Goal: Communication & Community: Answer question/provide support

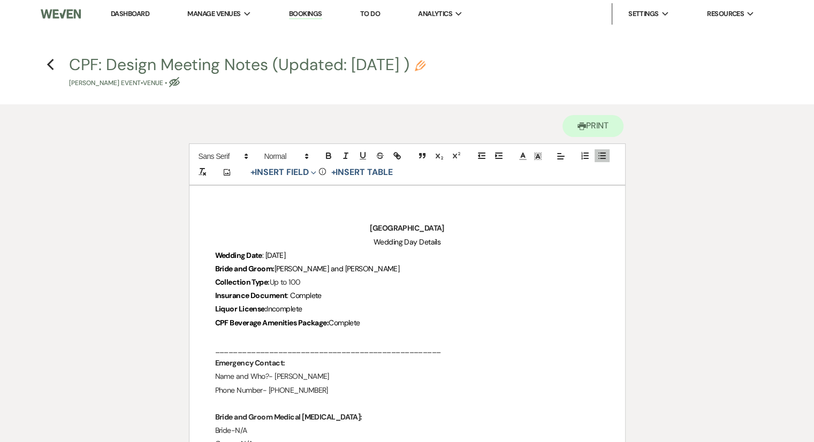
click at [128, 13] on link "Dashboard" at bounding box center [130, 13] width 39 height 9
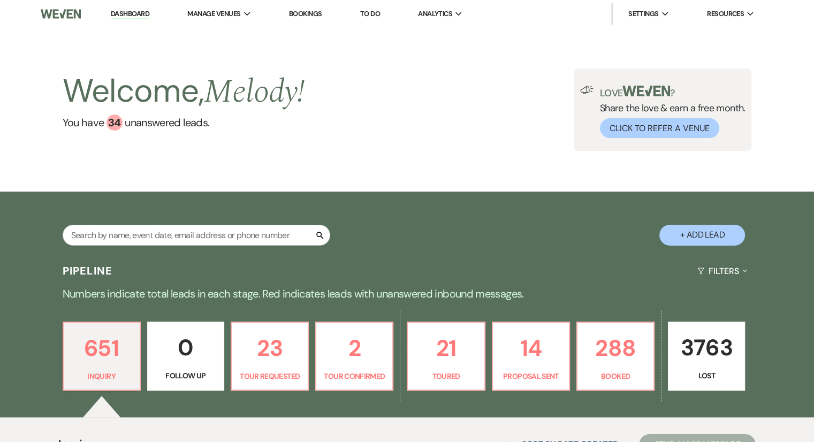
click at [308, 17] on link "Bookings" at bounding box center [305, 13] width 33 height 9
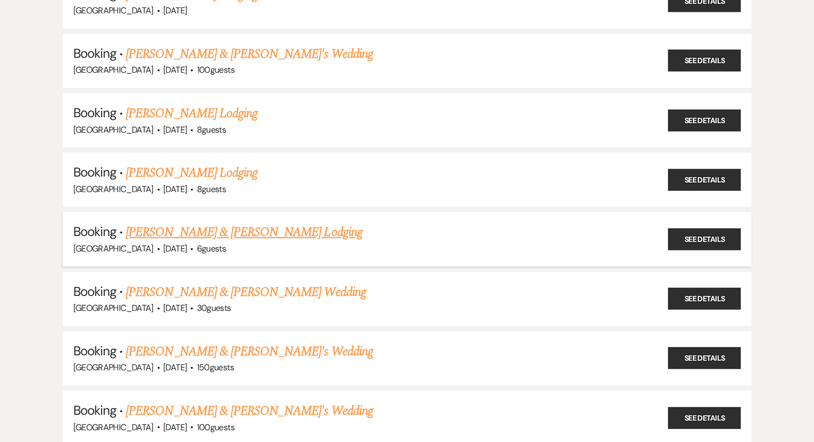
scroll to position [214, 0]
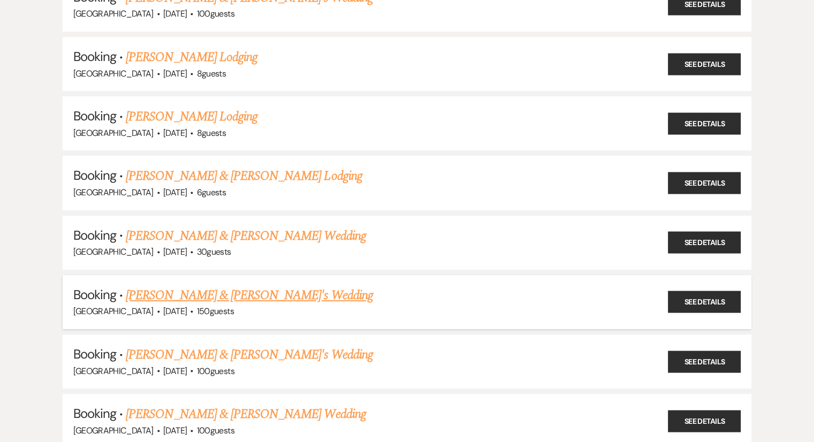
click at [189, 295] on link "[PERSON_NAME] & [PERSON_NAME]'s Wedding" at bounding box center [249, 295] width 247 height 19
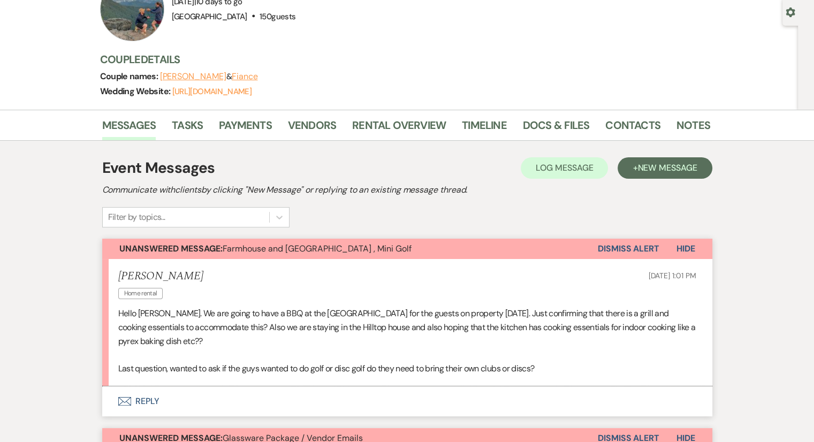
scroll to position [214, 0]
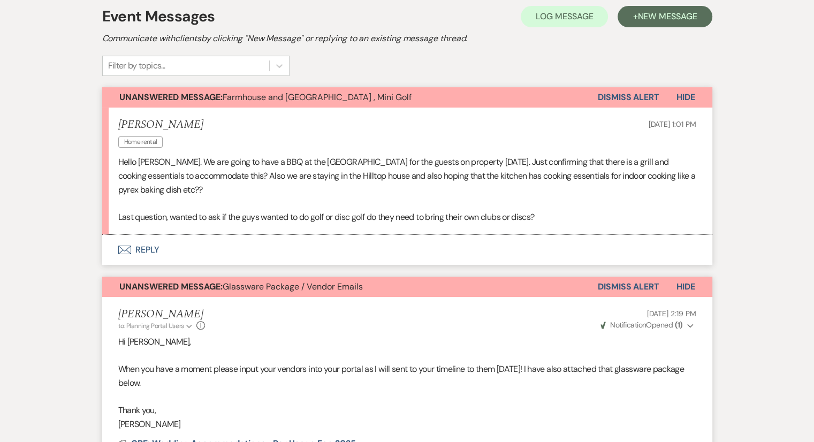
scroll to position [268, 0]
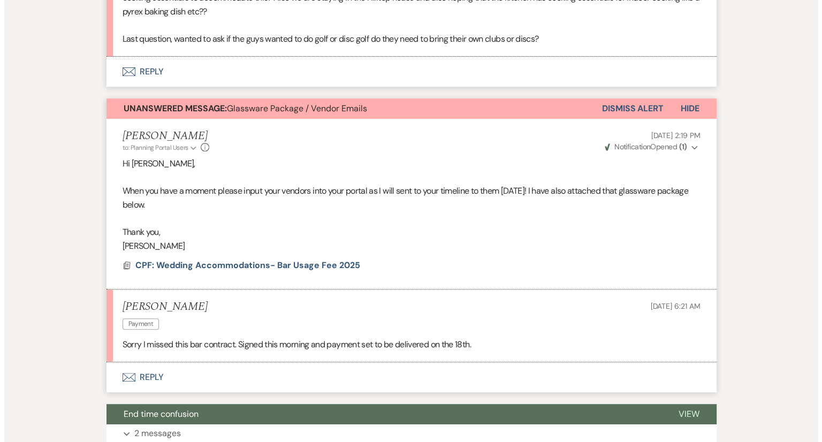
scroll to position [482, 0]
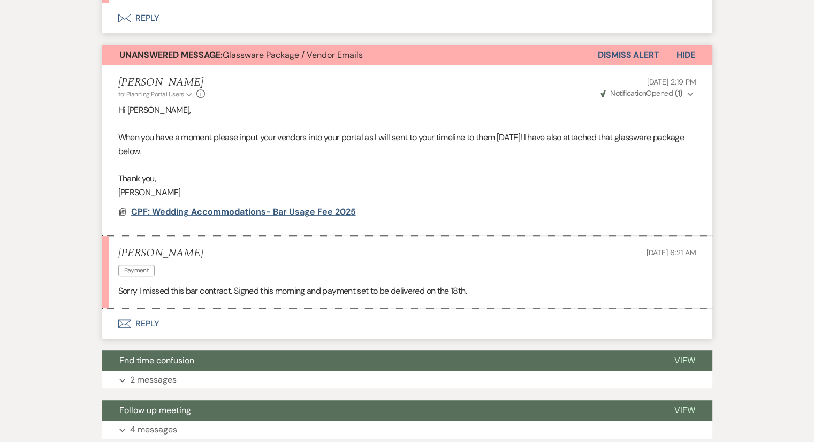
click at [228, 209] on span "CPF: Wedding Accommodations- Bar Usage Fee 2025" at bounding box center [243, 211] width 225 height 11
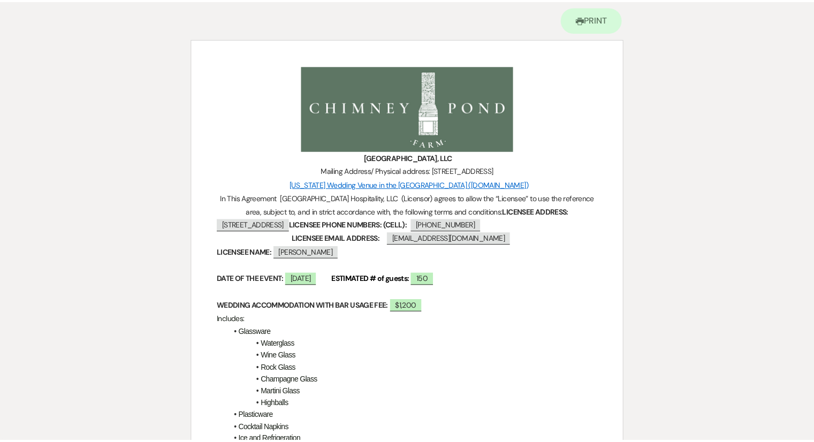
scroll to position [0, 0]
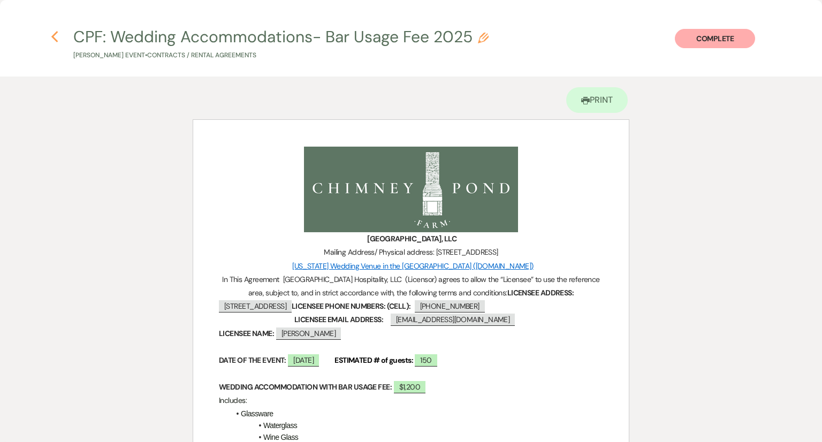
click at [54, 35] on use "button" at bounding box center [54, 37] width 7 height 12
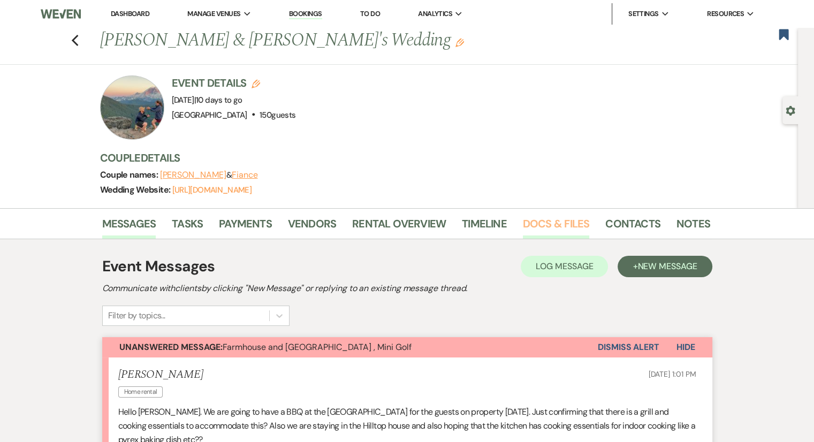
click at [550, 230] on link "Docs & Files" at bounding box center [556, 227] width 66 height 24
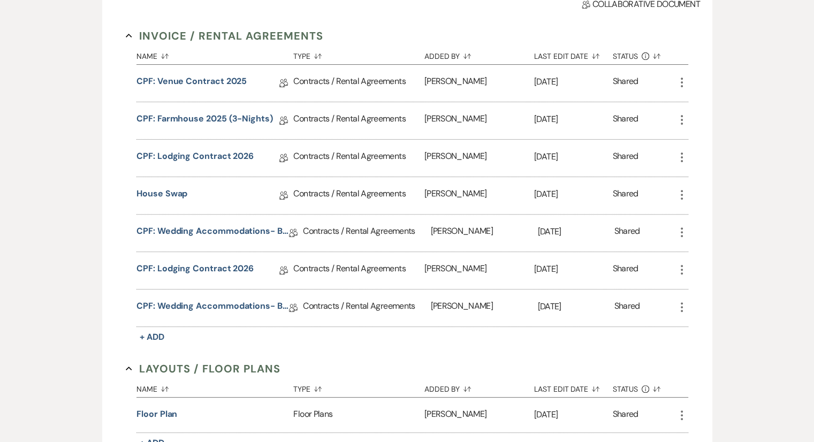
scroll to position [321, 0]
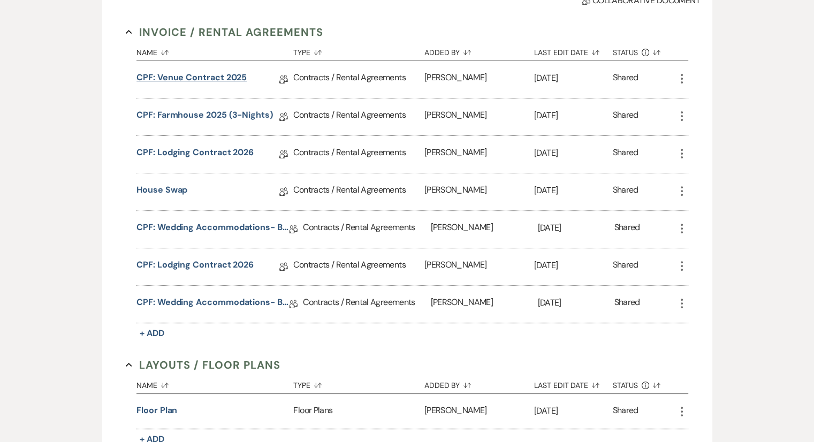
click at [228, 73] on link "CPF: Venue Contract 2025" at bounding box center [192, 79] width 110 height 17
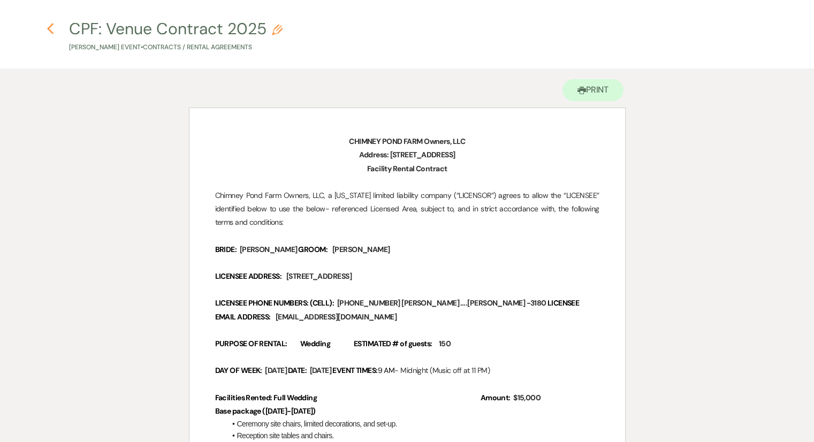
scroll to position [107, 0]
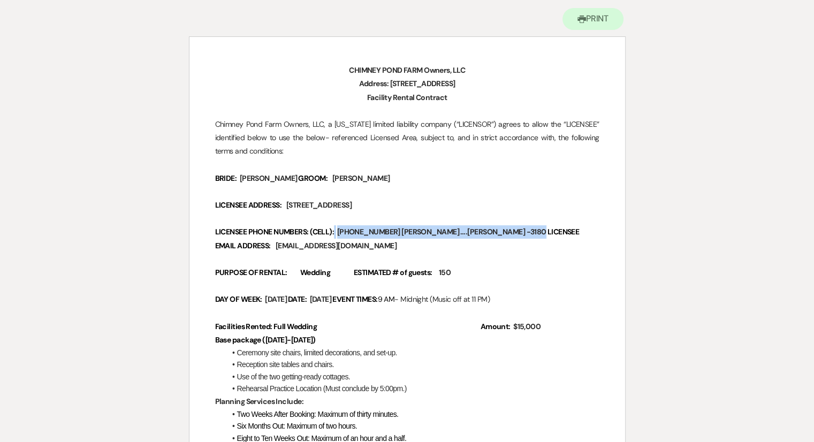
click at [430, 235] on span "[PHONE_NUMBER] [PERSON_NAME] ….[PERSON_NAME] -3180" at bounding box center [441, 232] width 211 height 12
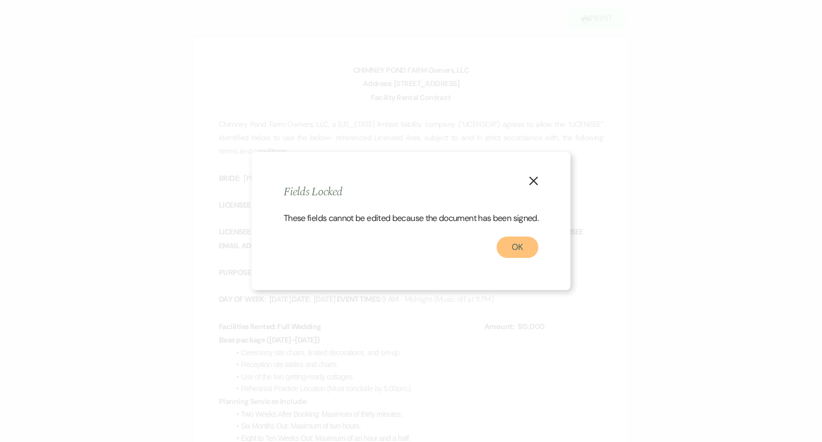
click at [513, 256] on button "OK" at bounding box center [518, 247] width 42 height 21
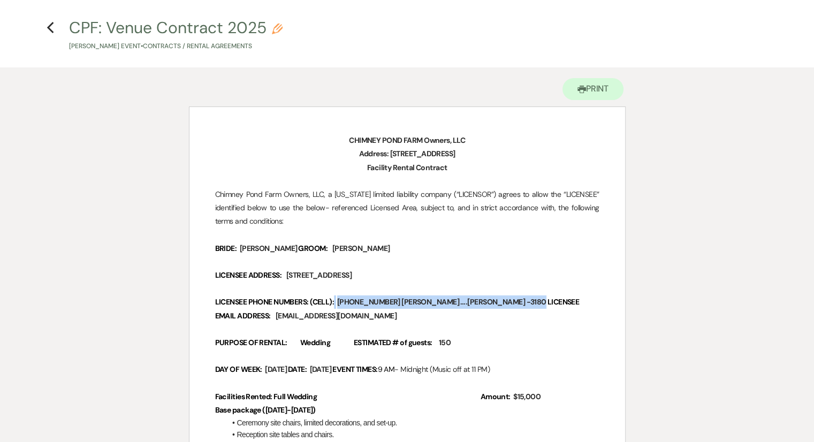
scroll to position [54, 0]
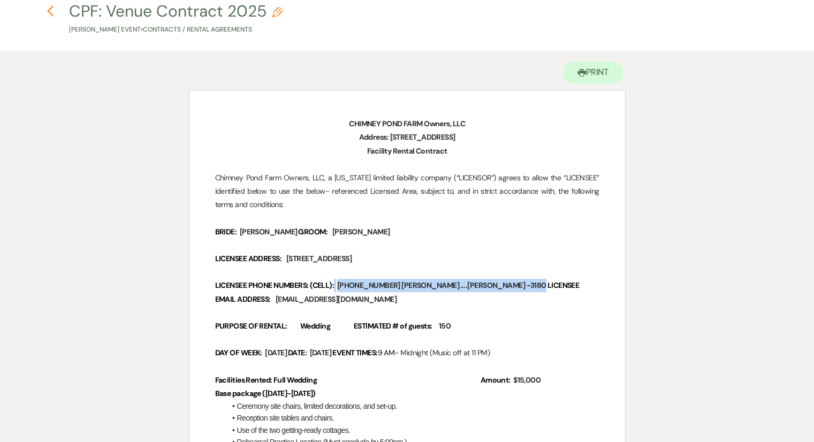
click at [51, 15] on use "button" at bounding box center [50, 11] width 7 height 12
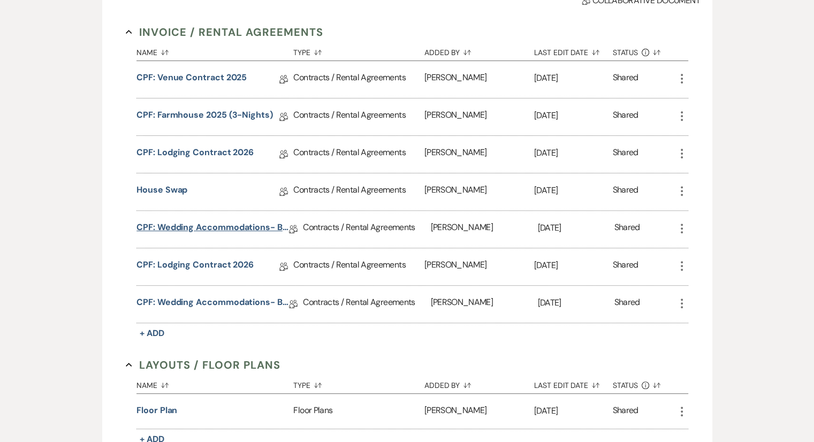
scroll to position [375, 0]
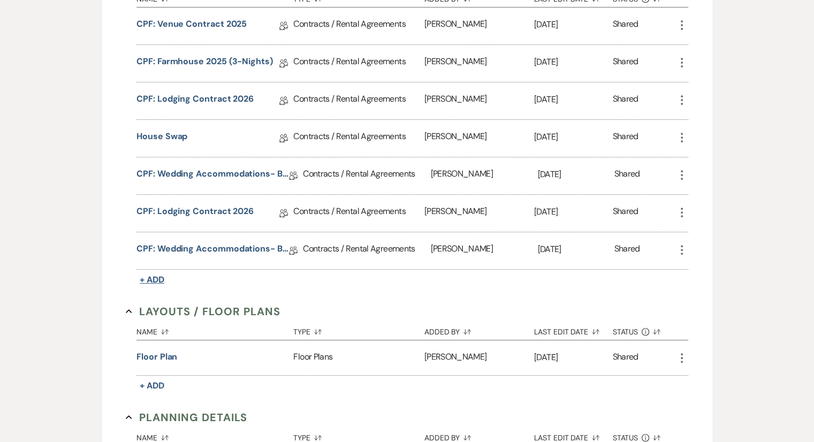
click at [148, 276] on span "+ Add" at bounding box center [152, 279] width 25 height 11
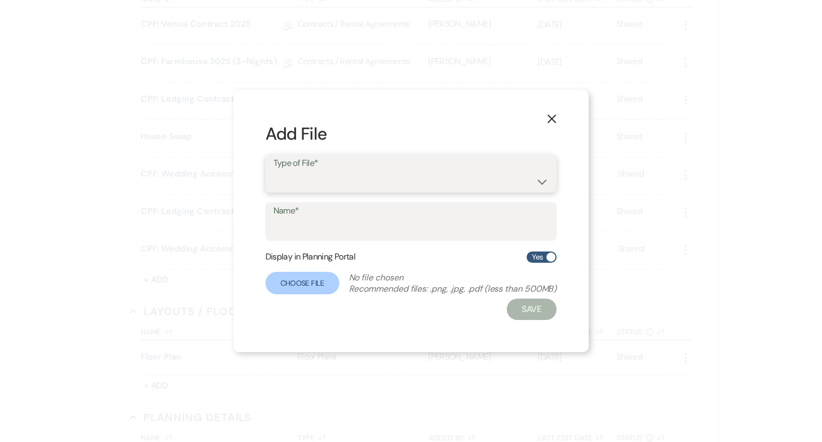
click at [345, 182] on select "Contracts / Rental Agreements Invoices Receipts" at bounding box center [412, 181] width 276 height 21
select select "10"
click at [274, 171] on select "Contracts / Rental Agreements Invoices Receipts" at bounding box center [412, 181] width 276 height 21
click at [336, 231] on input "Name*" at bounding box center [412, 229] width 276 height 21
click at [301, 285] on label "Choose File" at bounding box center [303, 283] width 74 height 22
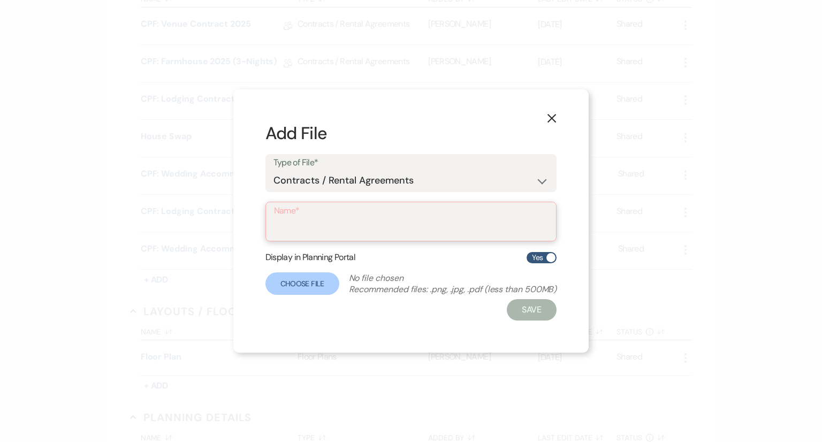
click at [298, 235] on input "Name*" at bounding box center [411, 229] width 275 height 21
click at [543, 130] on h2 "Add File" at bounding box center [412, 134] width 292 height 24
click at [551, 118] on icon "X" at bounding box center [552, 119] width 10 height 10
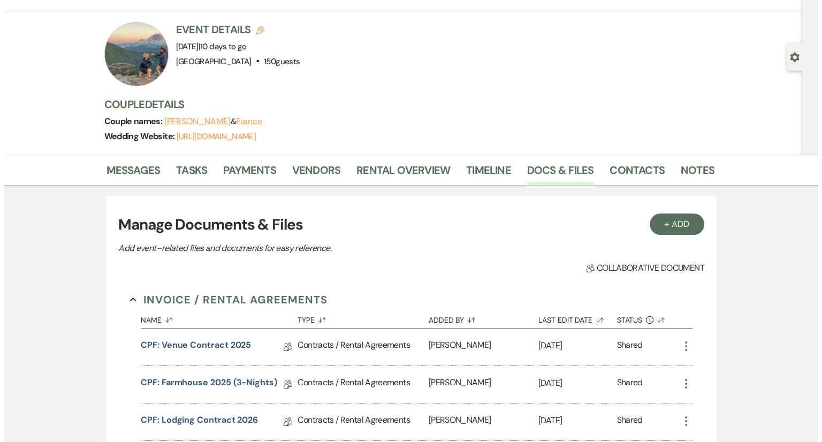
scroll to position [54, 0]
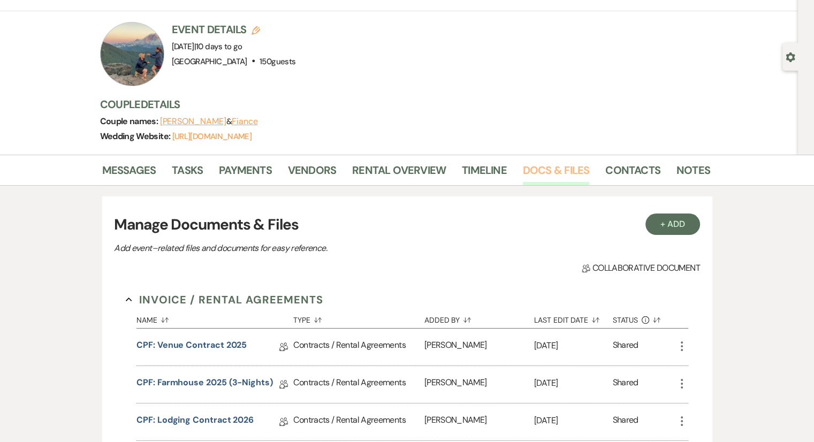
click at [532, 175] on link "Docs & Files" at bounding box center [556, 174] width 66 height 24
click at [664, 220] on button "+ Add" at bounding box center [673, 224] width 55 height 21
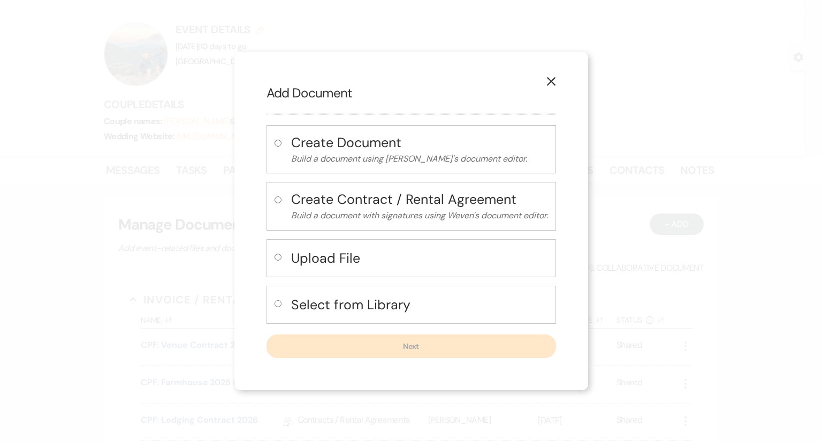
click at [329, 210] on p "Build a document with signatures using Weven's document editor." at bounding box center [419, 216] width 257 height 14
radio input "true"
select select "10"
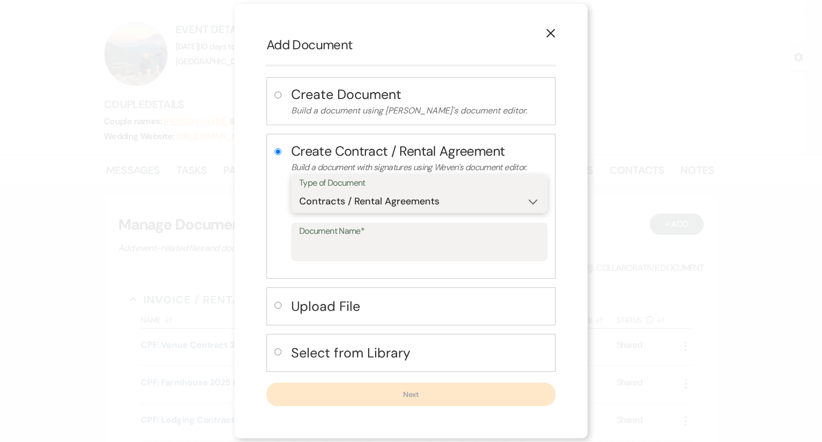
click at [333, 202] on select "Special Event Insurance Vendor Certificate of Insurance Contracts / Rental Agre…" at bounding box center [419, 201] width 240 height 21
click at [299, 191] on select "Special Event Insurance Vendor Certificate of Insurance Contracts / Rental Agre…" at bounding box center [419, 201] width 240 height 21
click at [329, 353] on h4 "Select from Library" at bounding box center [419, 353] width 256 height 19
radio input "false"
radio input "true"
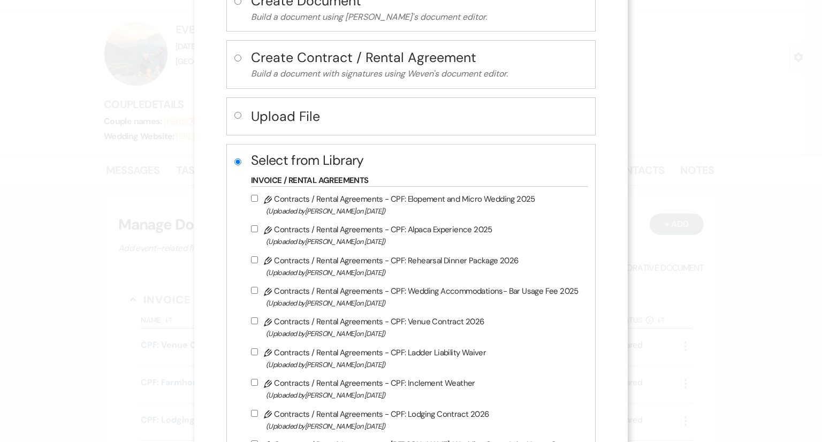
scroll to position [107, 0]
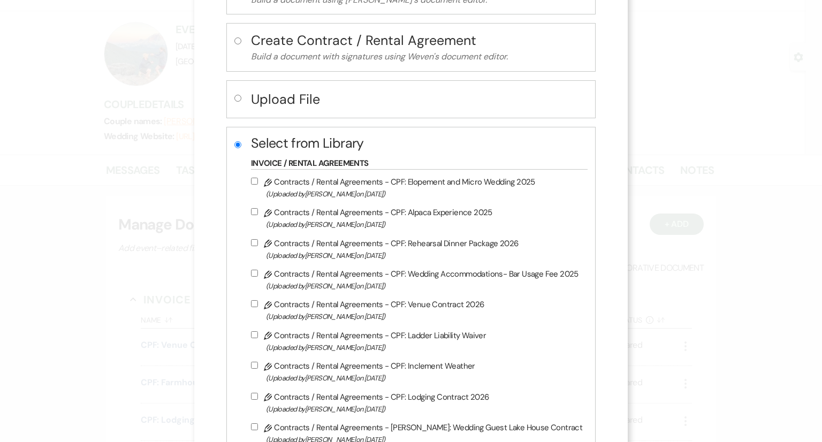
click at [255, 305] on input "Pencil Contracts / Rental Agreements - CPF: Venue Contract 2026 (Uploaded by [P…" at bounding box center [254, 303] width 7 height 7
checkbox input "true"
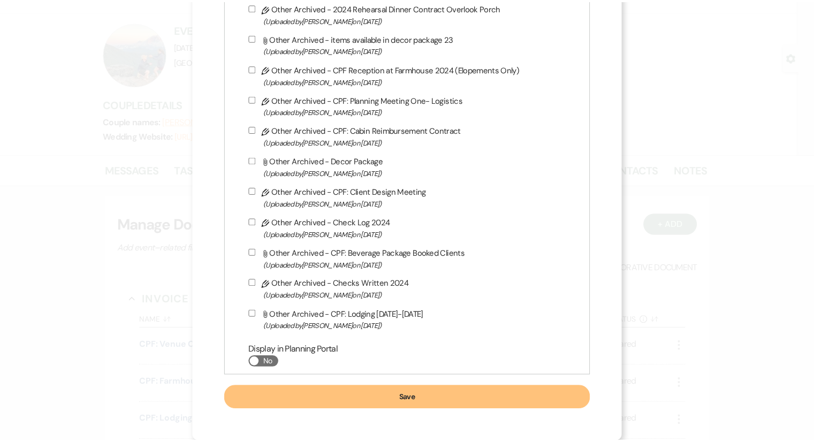
scroll to position [2954, 0]
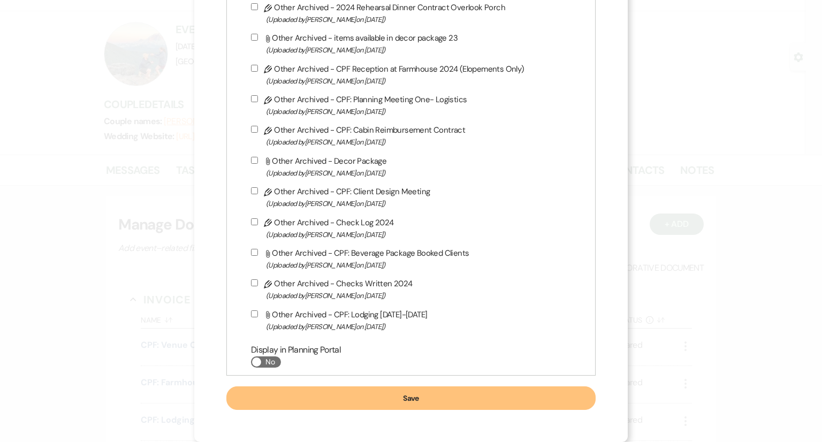
click at [402, 400] on button "Save" at bounding box center [410, 399] width 369 height 24
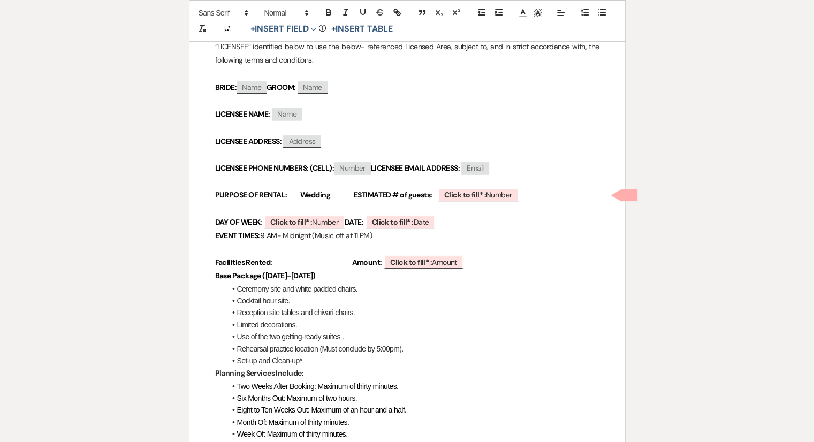
scroll to position [268, 0]
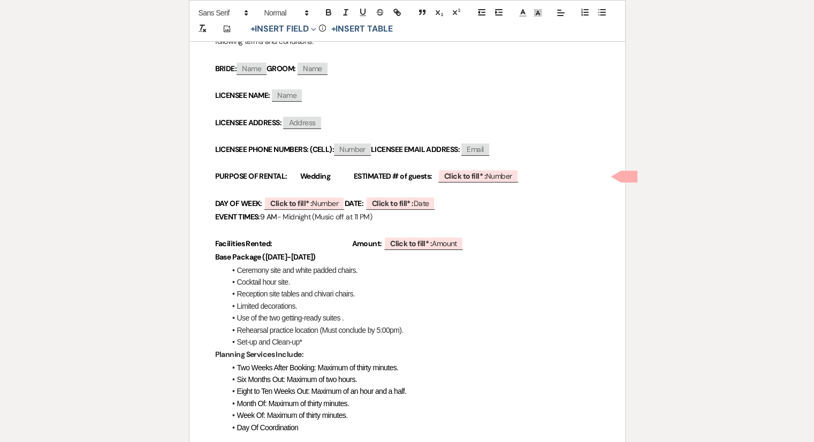
click at [421, 294] on li "Reception site tables and chivari chairs." at bounding box center [413, 294] width 374 height 12
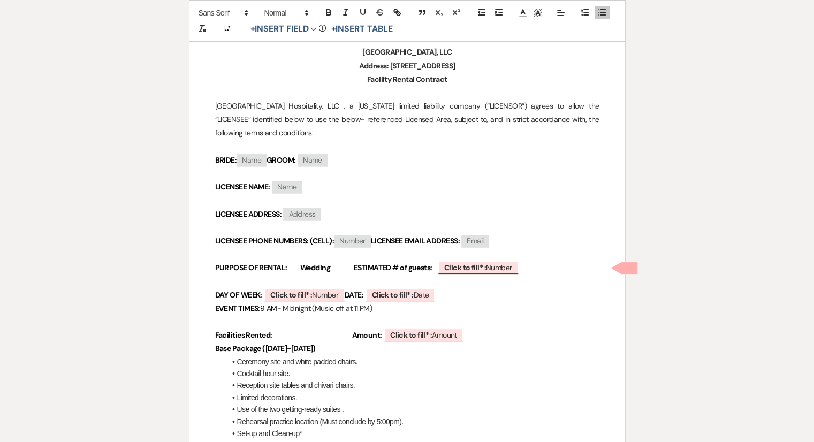
scroll to position [161, 0]
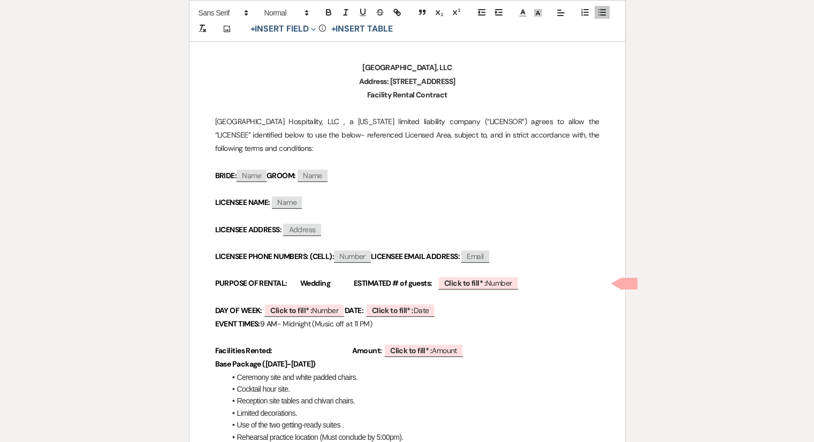
click at [234, 174] on strong "BRIDE:" at bounding box center [226, 176] width 22 height 10
click at [216, 175] on strong "BRIDE:" at bounding box center [226, 176] width 22 height 10
click at [368, 200] on p "LICENSEE NAME: ﻿ Name ﻿" at bounding box center [407, 202] width 384 height 13
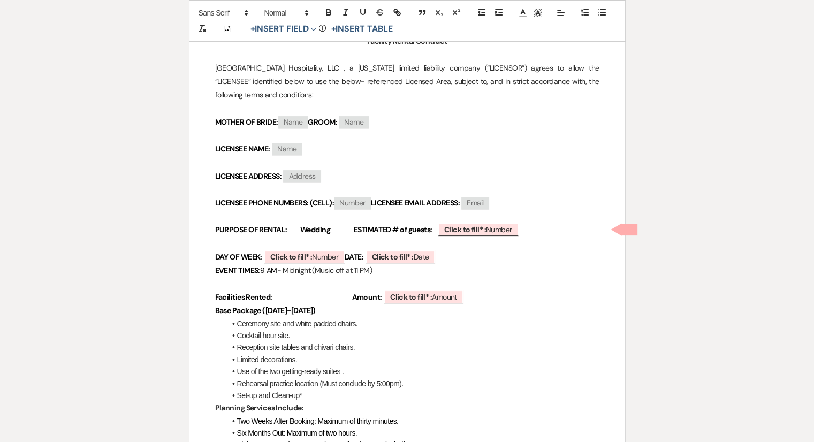
scroll to position [268, 0]
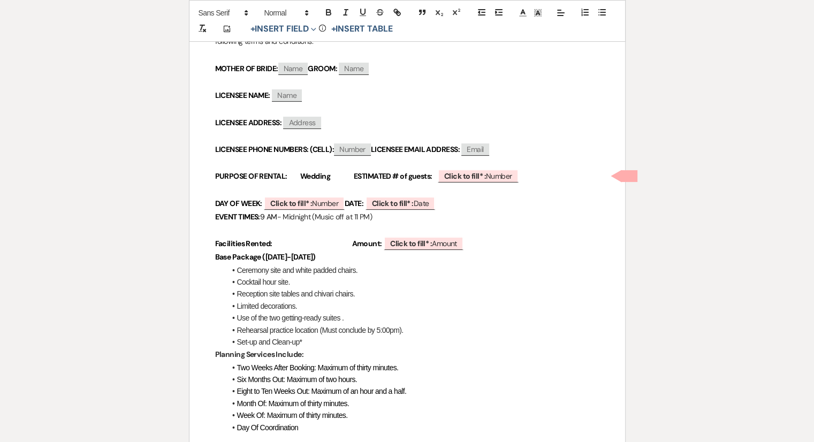
click at [391, 243] on p "Facilities Rented: Amount: ﻿ Click to fill* : Amount ﻿" at bounding box center [407, 243] width 384 height 13
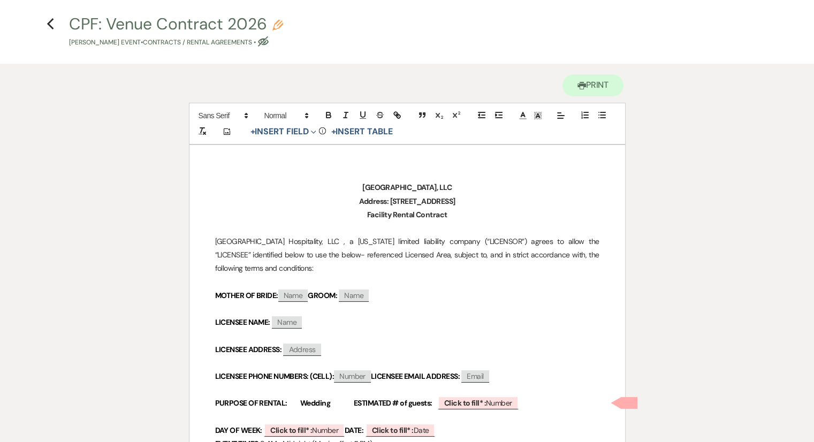
scroll to position [0, 0]
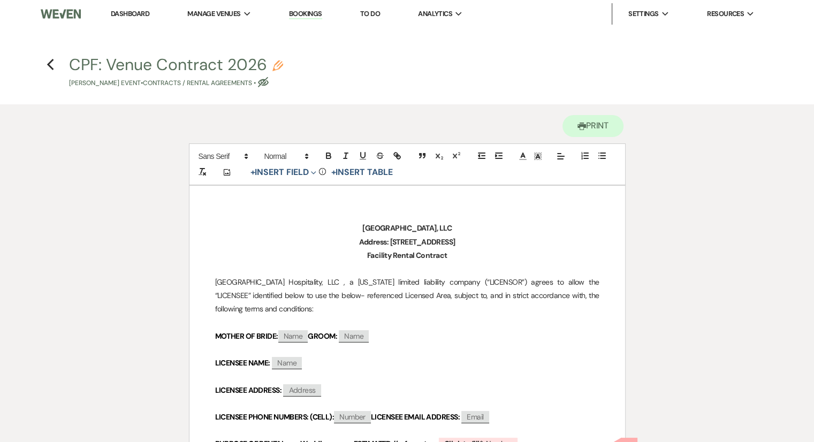
click at [131, 12] on link "Dashboard" at bounding box center [130, 13] width 39 height 9
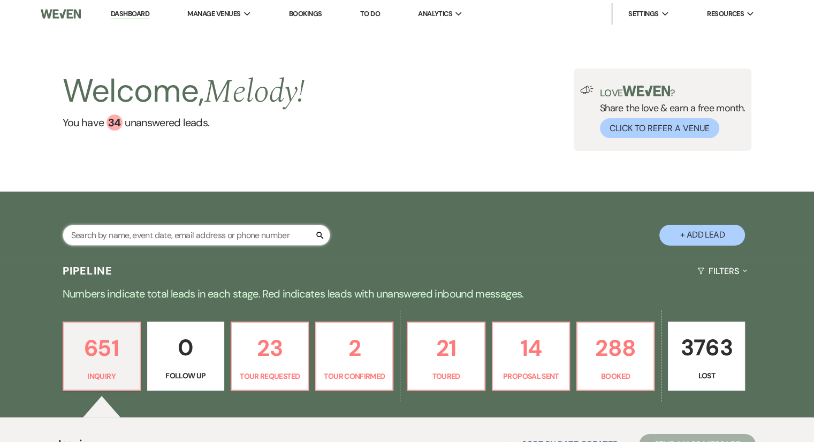
click at [157, 232] on input "text" at bounding box center [197, 235] width 268 height 21
type input "HEAD"
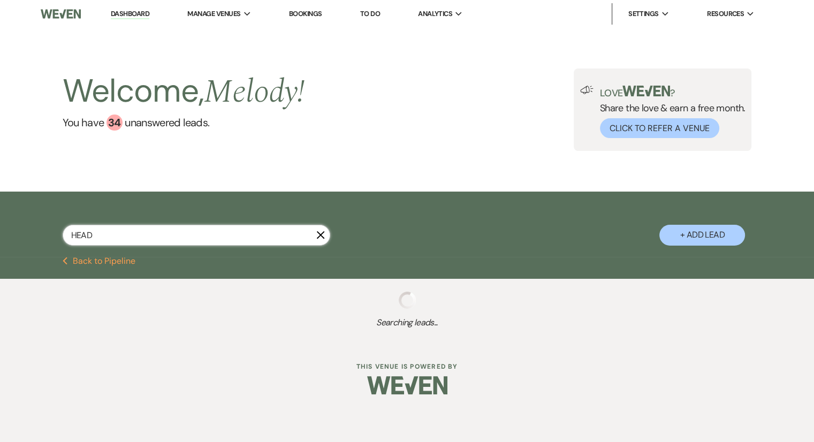
select select "2"
select select "8"
select select "5"
select select "8"
select select "5"
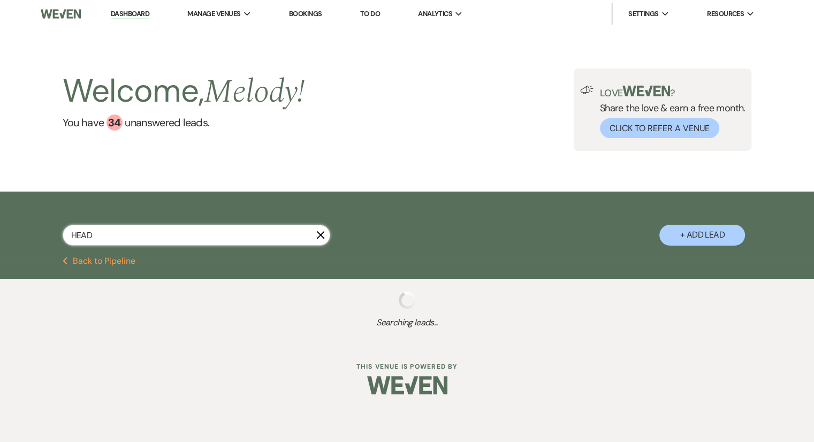
select select "8"
select select "5"
select select "8"
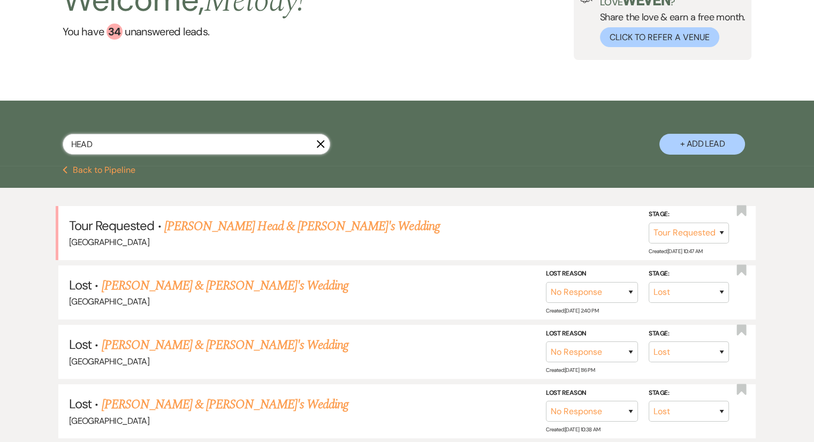
scroll to position [214, 0]
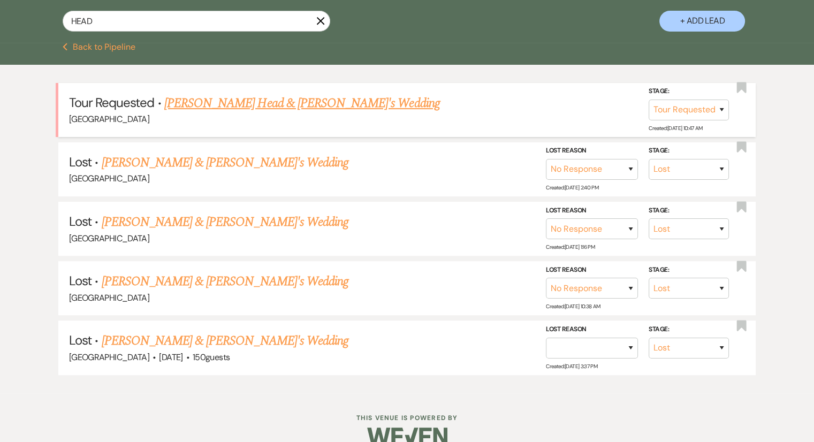
click at [216, 97] on link "[PERSON_NAME] Head & [PERSON_NAME]'s Wedding" at bounding box center [302, 103] width 276 height 19
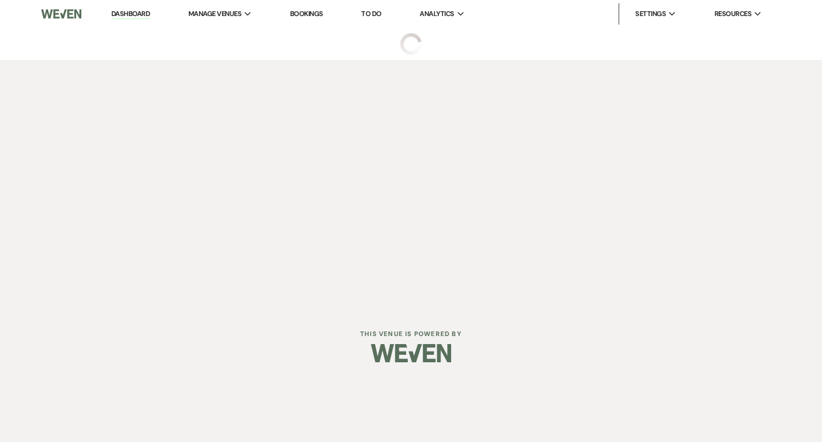
select select "2"
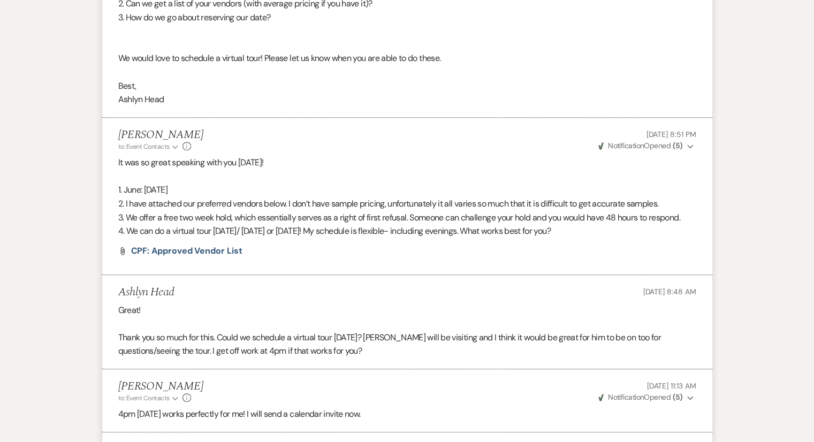
scroll to position [731, 0]
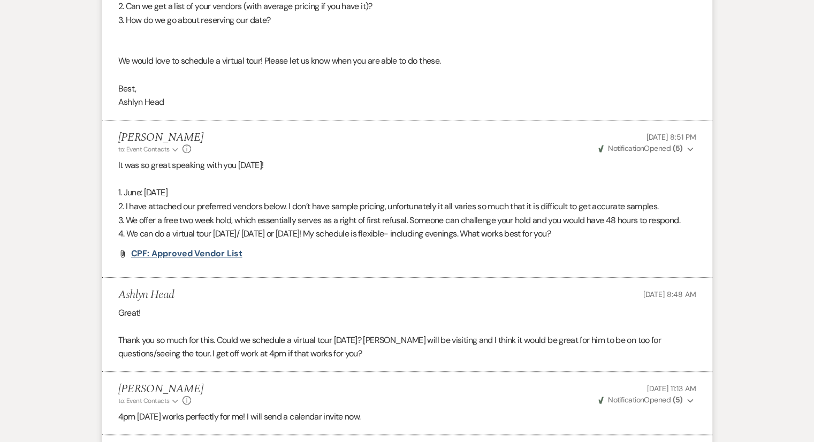
click at [175, 250] on span "CPF: Approved Vendor List" at bounding box center [186, 253] width 111 height 11
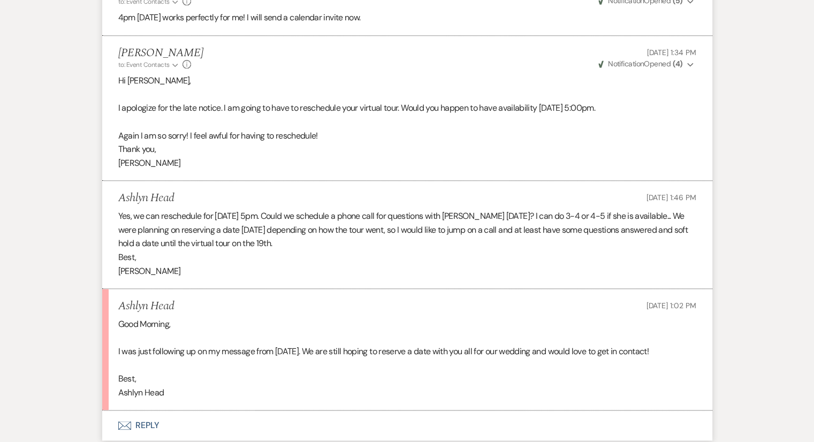
scroll to position [1213, 0]
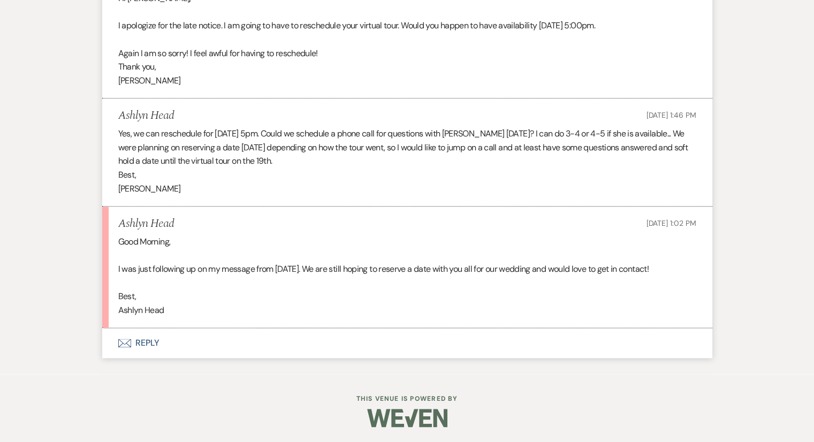
click at [248, 292] on p "Best," at bounding box center [407, 297] width 578 height 14
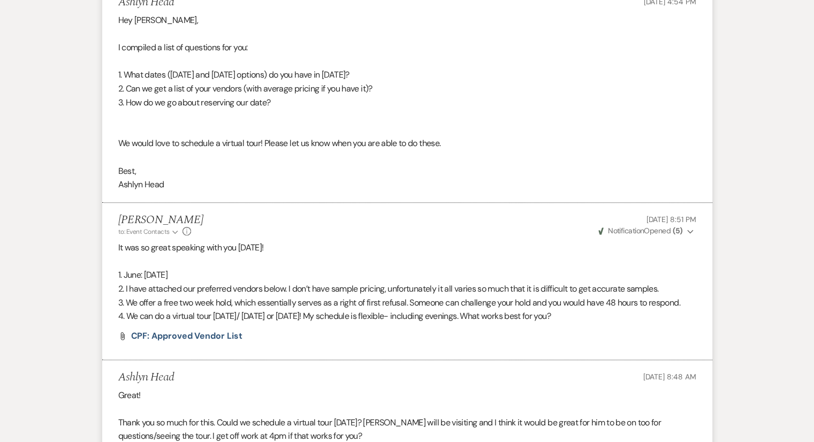
scroll to position [428, 0]
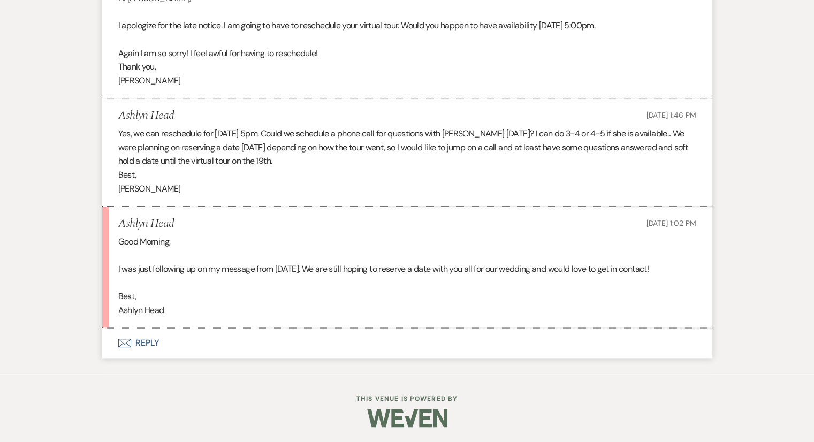
click at [140, 347] on button "Envelope Reply" at bounding box center [407, 343] width 610 height 30
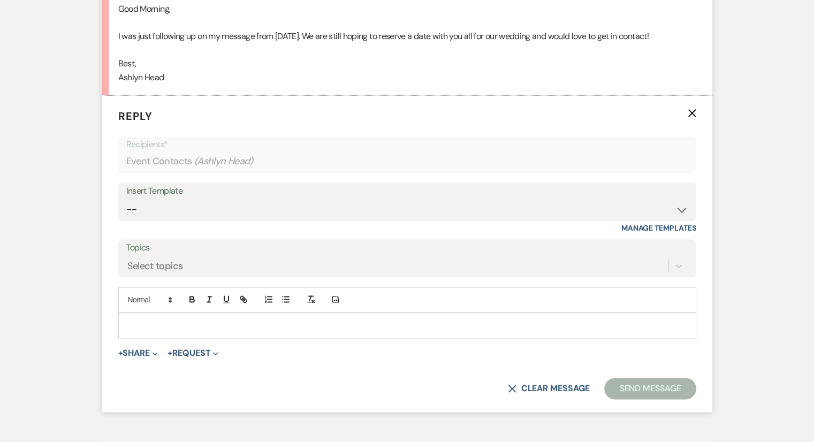
scroll to position [1449, 0]
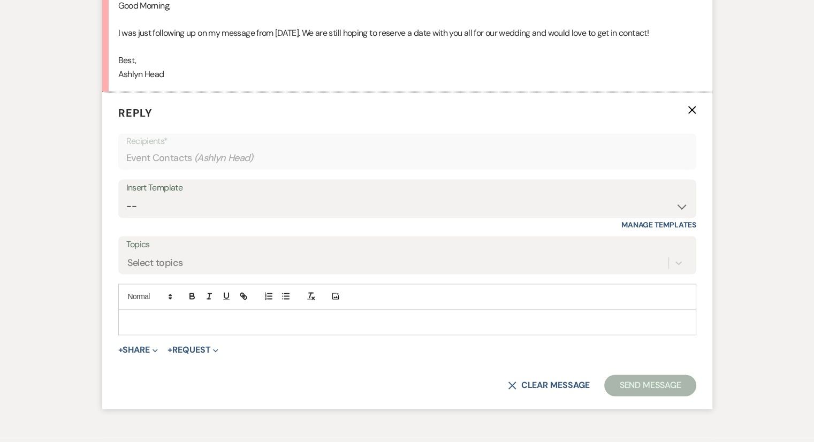
click at [140, 347] on button "+ Share Expand" at bounding box center [138, 350] width 40 height 9
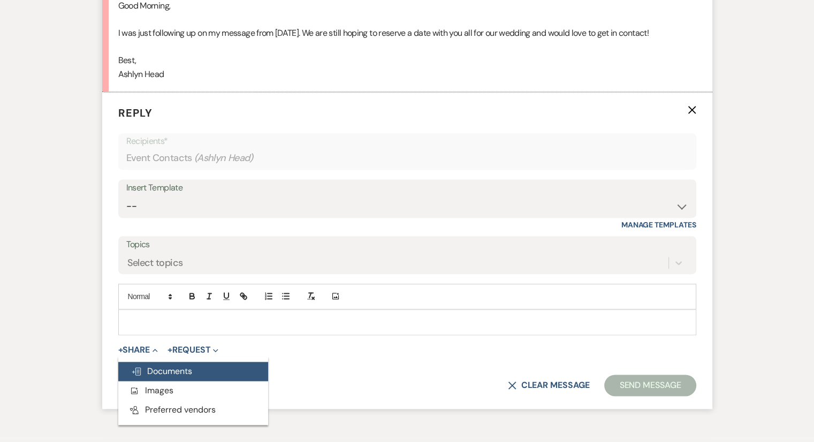
click at [148, 371] on span "Doc Upload Documents" at bounding box center [161, 371] width 61 height 11
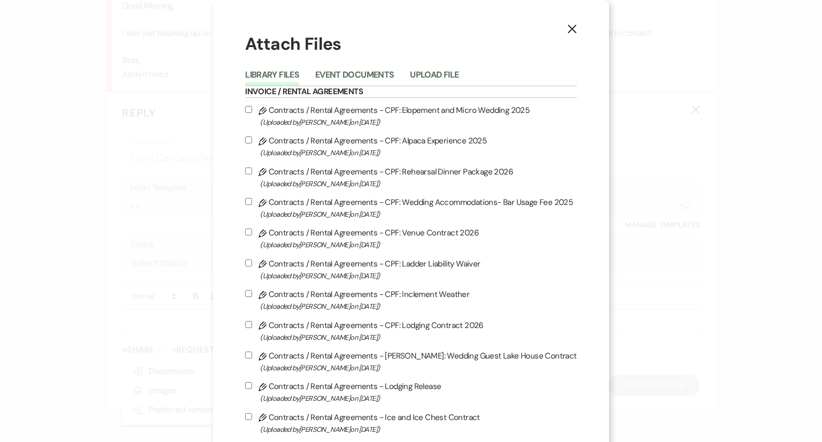
click at [356, 67] on div "Library Files Event Documents Upload File" at bounding box center [410, 75] width 331 height 22
click at [356, 75] on button "Event Documents" at bounding box center [354, 78] width 79 height 15
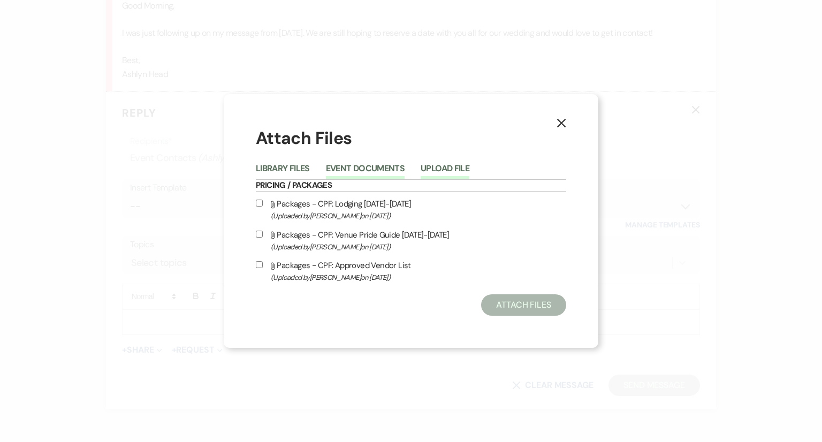
click at [441, 170] on button "Upload File" at bounding box center [445, 171] width 49 height 15
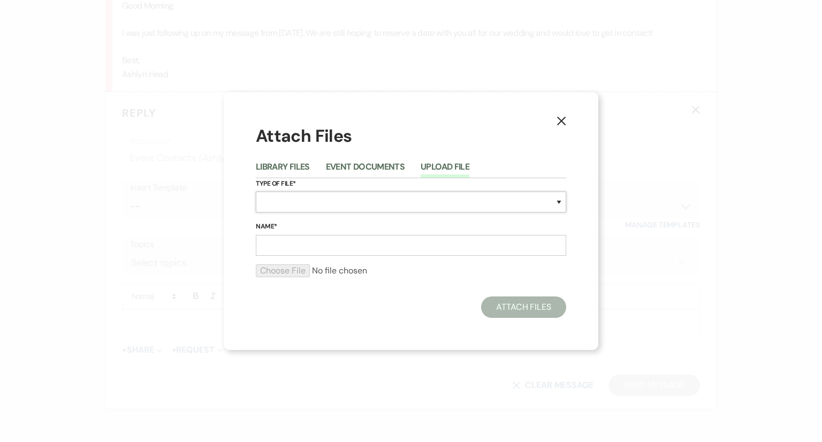
click at [426, 204] on select "Special Event Insurance Vendor Certificate of Insurance Contracts / Rental Agre…" at bounding box center [411, 202] width 311 height 21
click at [700, 161] on div "X Attach Files Library Files Event Documents Upload File Type of File* Special …" at bounding box center [411, 221] width 822 height 442
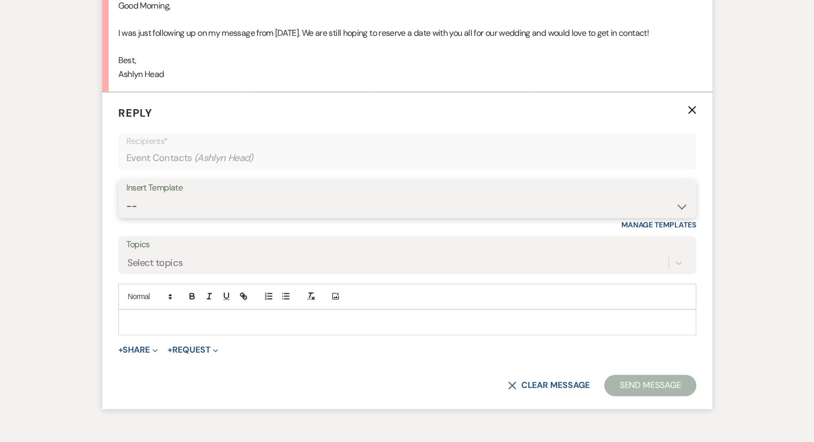
click at [157, 203] on select "-- Weven Planning Portal Introduction (Booked Events) Congratulations on choosi…" at bounding box center [407, 206] width 562 height 21
click at [146, 262] on div "Select topics" at bounding box center [155, 262] width 56 height 14
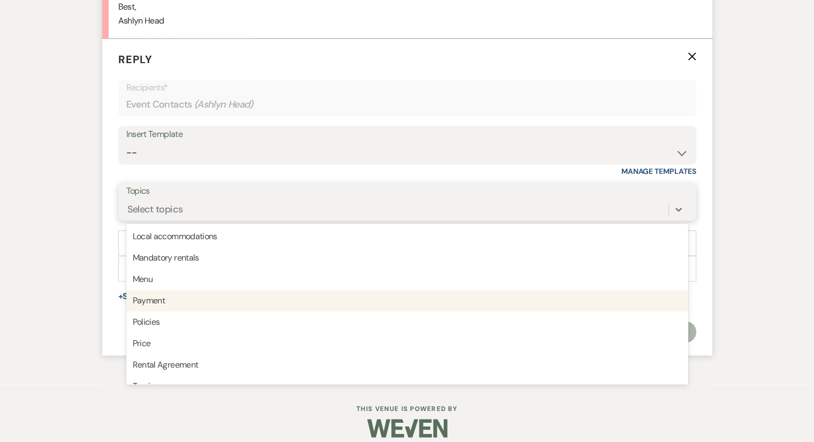
scroll to position [272, 0]
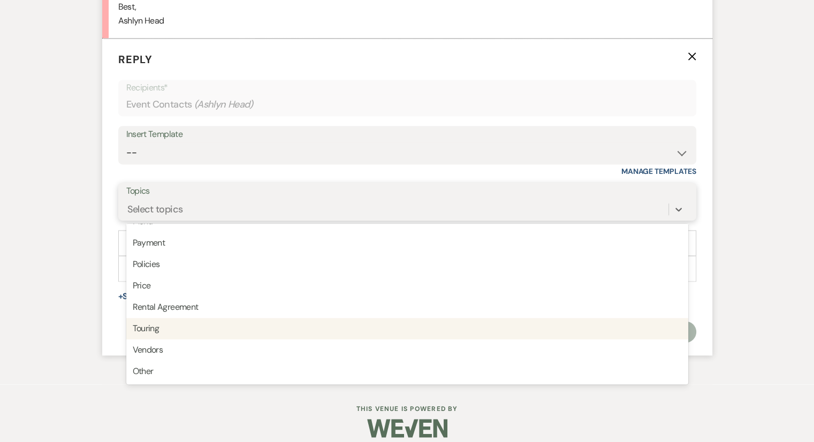
click at [162, 325] on div "Touring" at bounding box center [407, 328] width 562 height 21
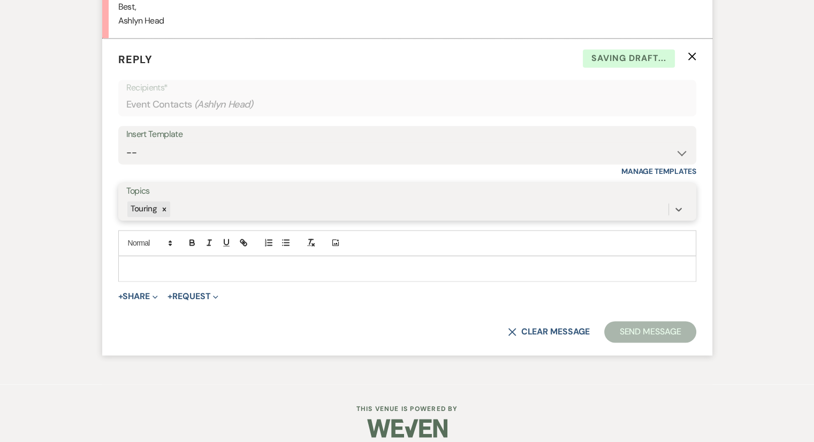
click at [221, 201] on div "Touring" at bounding box center [397, 209] width 542 height 19
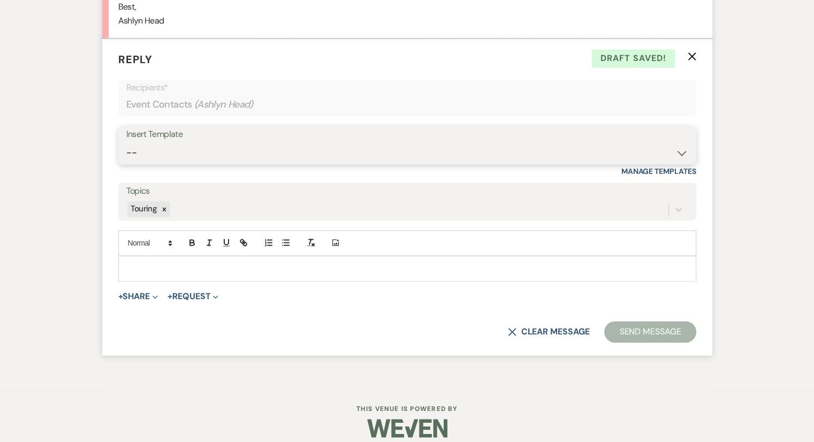
click at [186, 157] on select "-- Weven Planning Portal Introduction (Booked Events) Congratulations on choosi…" at bounding box center [407, 152] width 562 height 21
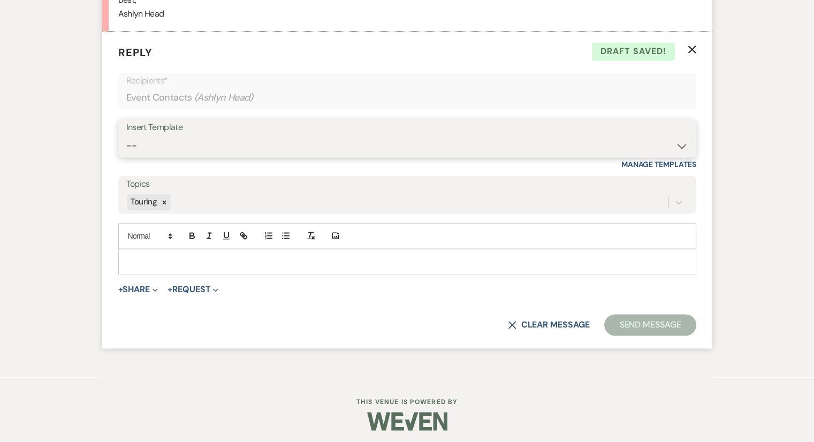
scroll to position [1512, 0]
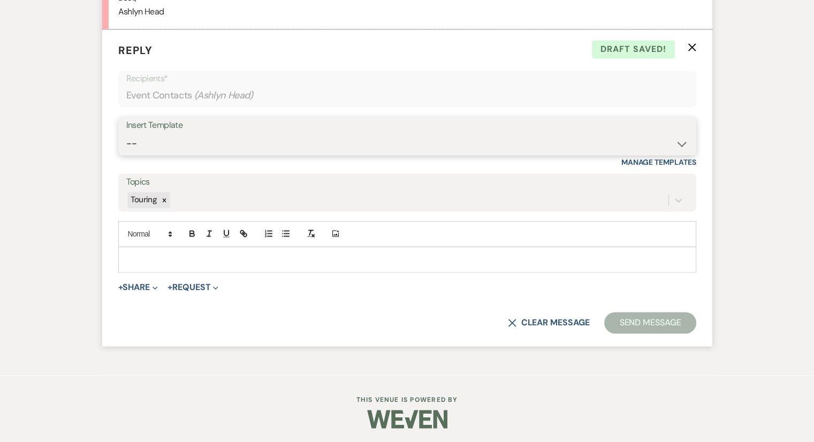
click at [187, 138] on select "-- Weven Planning Portal Introduction (Booked Events) Congratulations on choosi…" at bounding box center [407, 143] width 562 height 21
select select "3358"
click at [126, 133] on select "-- Weven Planning Portal Introduction (Booked Events) Congratulations on choosi…" at bounding box center [407, 143] width 562 height 21
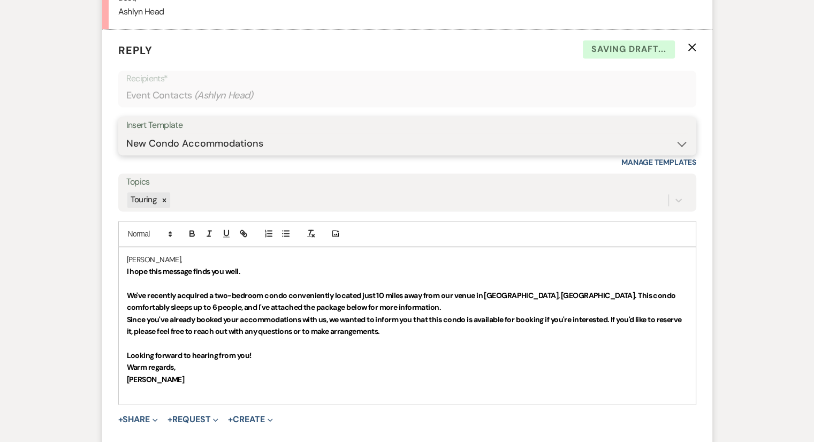
scroll to position [1566, 0]
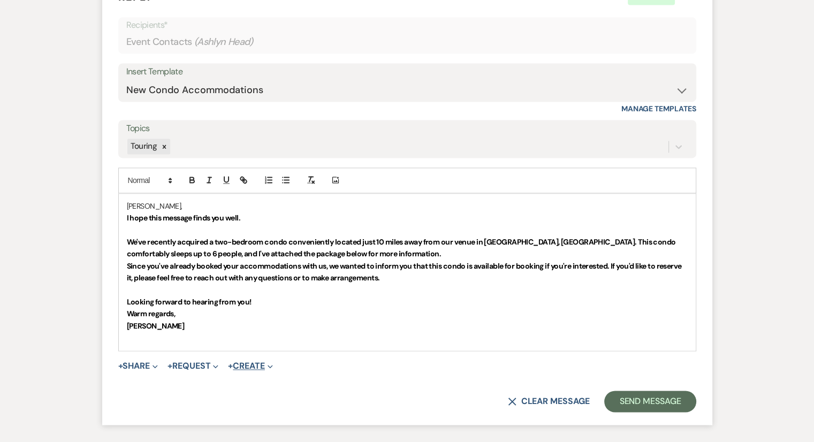
click at [266, 367] on button "+ Create Expand" at bounding box center [250, 366] width 44 height 9
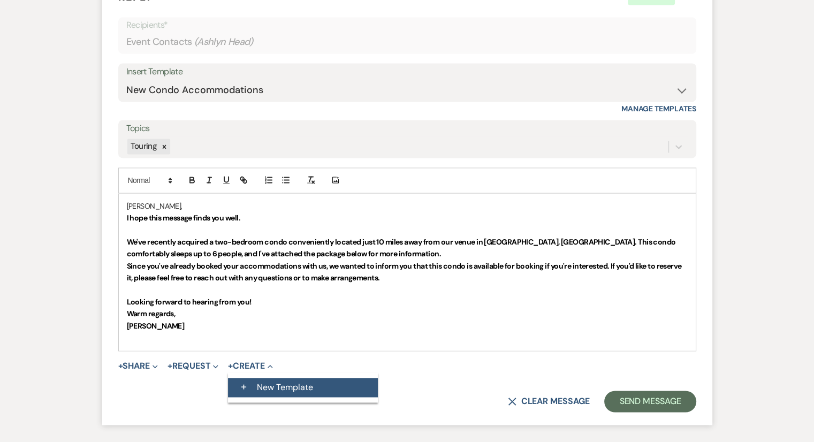
click at [266, 386] on button "+ New Template" at bounding box center [303, 387] width 150 height 19
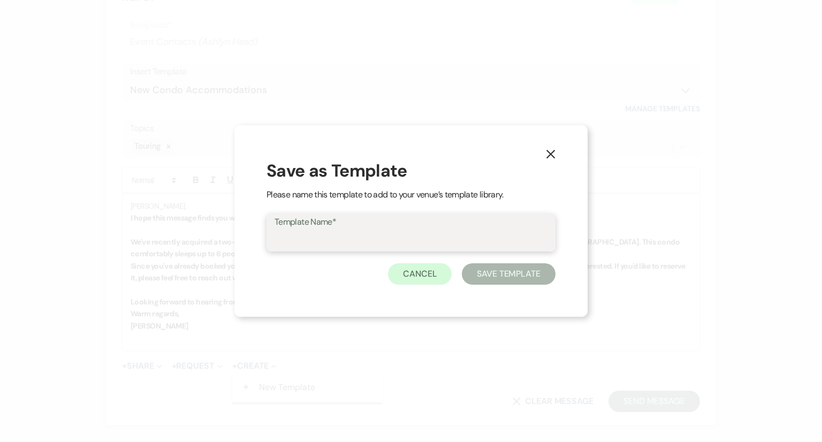
click at [342, 244] on input "Template Name*" at bounding box center [411, 240] width 273 height 21
type input "v"
click at [550, 161] on button "X" at bounding box center [551, 154] width 16 height 19
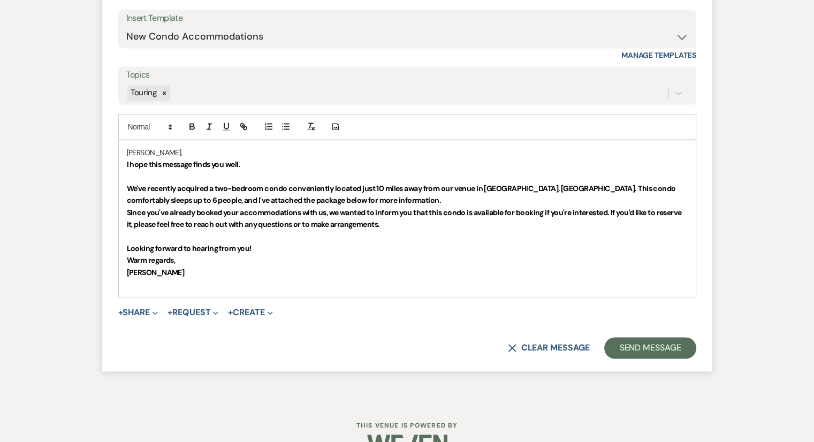
scroll to position [1619, 0]
click at [549, 344] on button "X Clear message" at bounding box center [548, 348] width 81 height 9
select select "0"
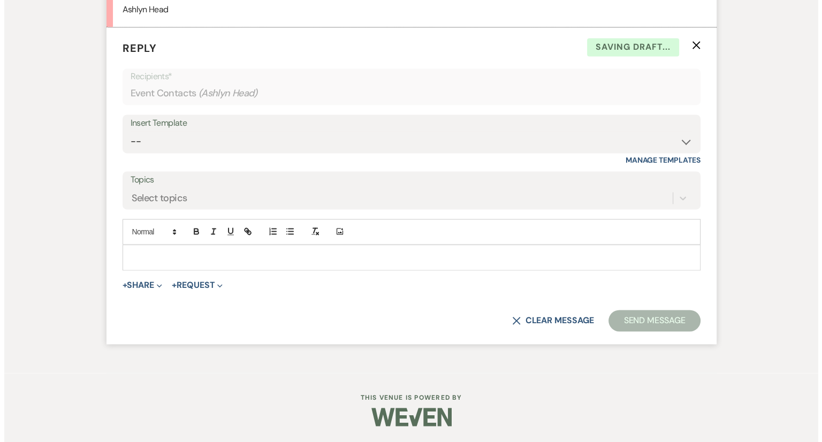
scroll to position [1512, 0]
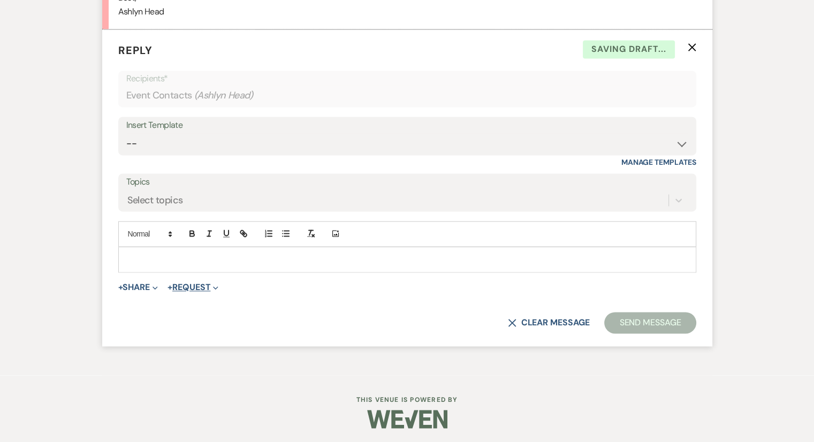
click at [186, 283] on button "+ Request Expand" at bounding box center [193, 287] width 51 height 9
click at [150, 284] on button "+ Share Expand" at bounding box center [138, 287] width 40 height 9
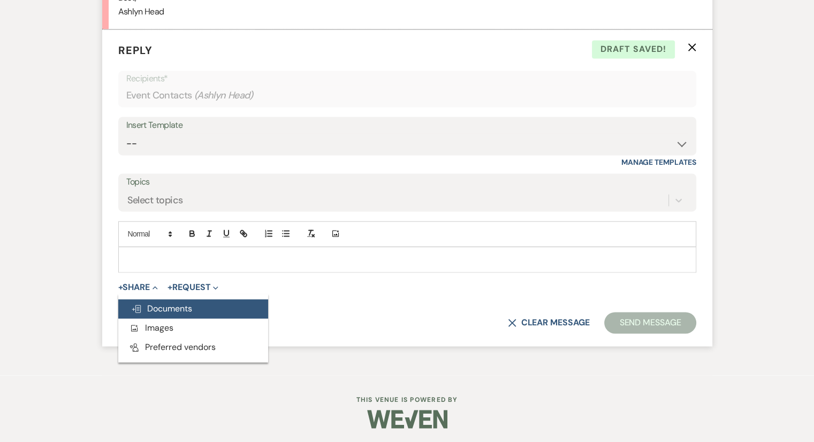
click at [135, 310] on use "button" at bounding box center [136, 308] width 9 height 7
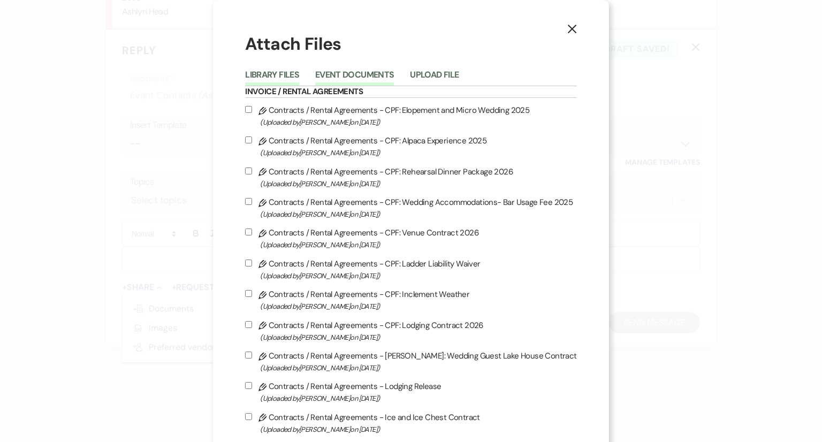
click at [379, 73] on button "Event Documents" at bounding box center [354, 78] width 79 height 15
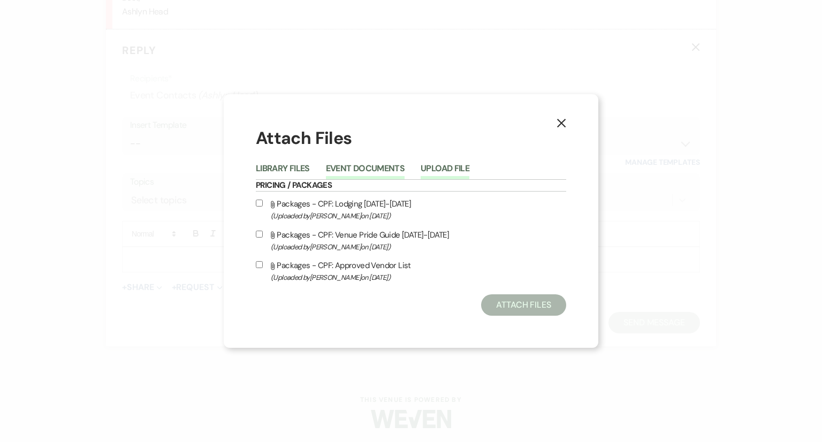
click at [450, 167] on button "Upload File" at bounding box center [445, 171] width 49 height 15
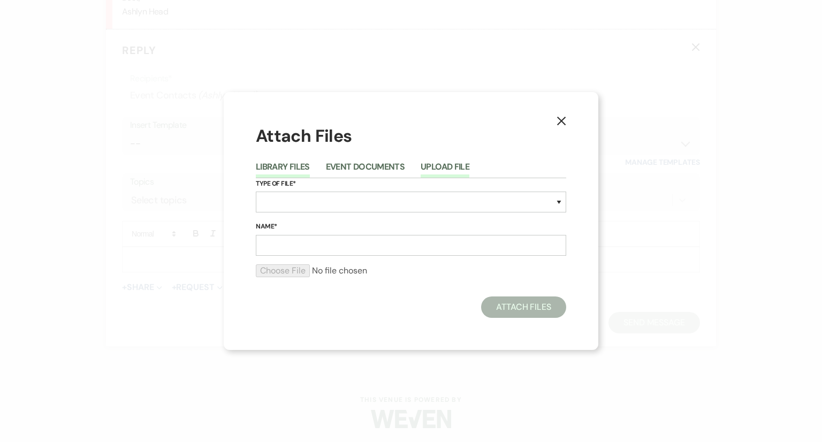
click at [282, 163] on button "Library Files" at bounding box center [283, 170] width 54 height 15
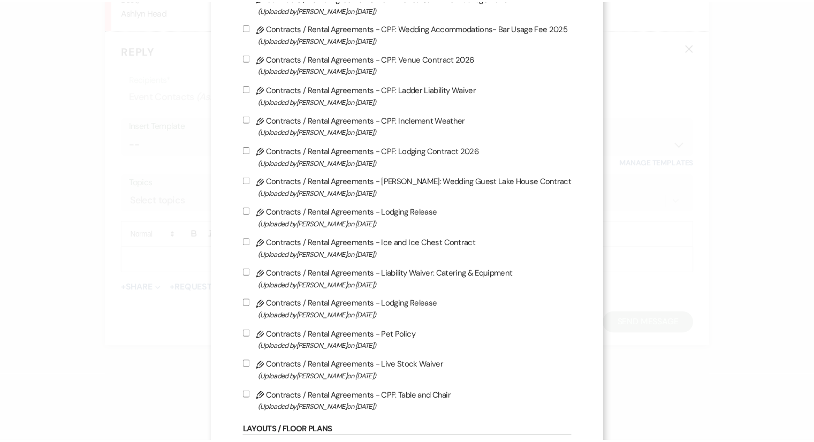
scroll to position [0, 0]
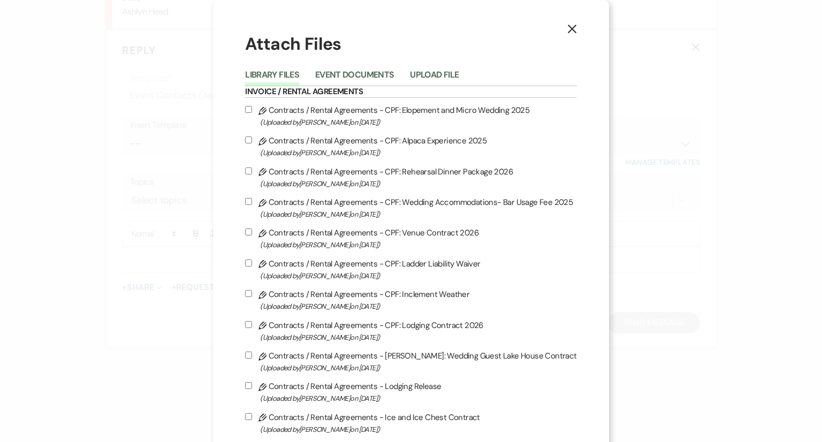
click at [697, 45] on div "X Attach Files Library Files Event Documents Upload File Invoice / Rental Agree…" at bounding box center [411, 221] width 822 height 442
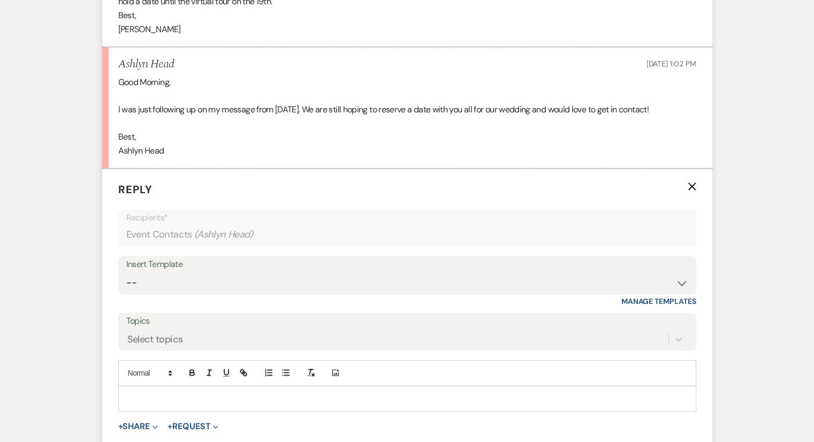
scroll to position [1298, 0]
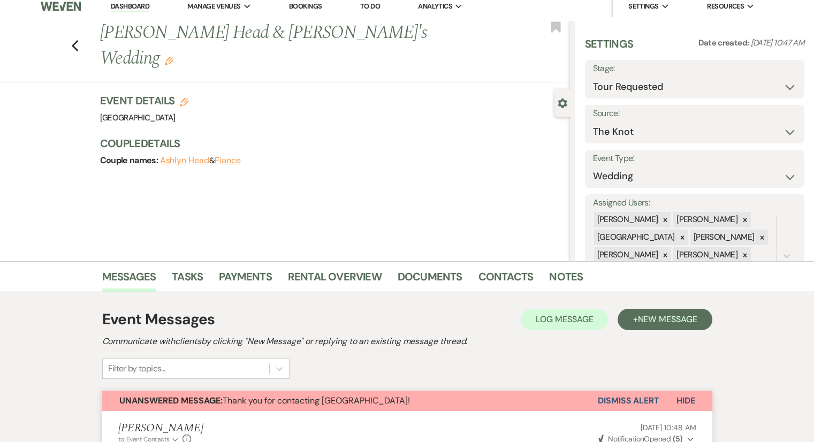
scroll to position [0, 0]
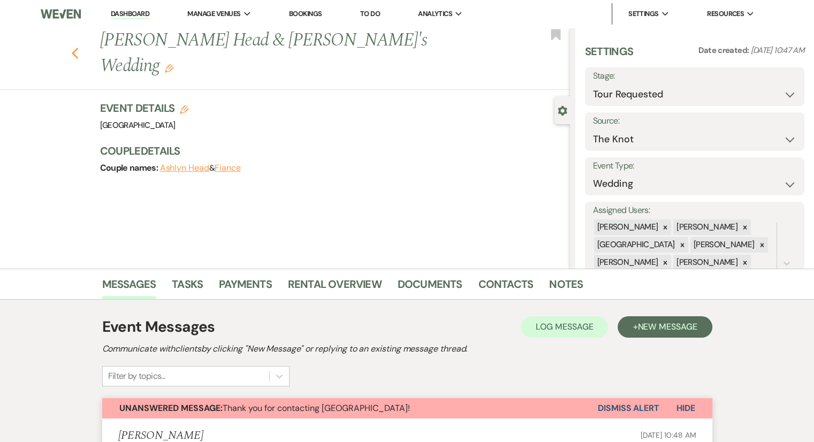
click at [77, 47] on icon "Previous" at bounding box center [75, 53] width 8 height 13
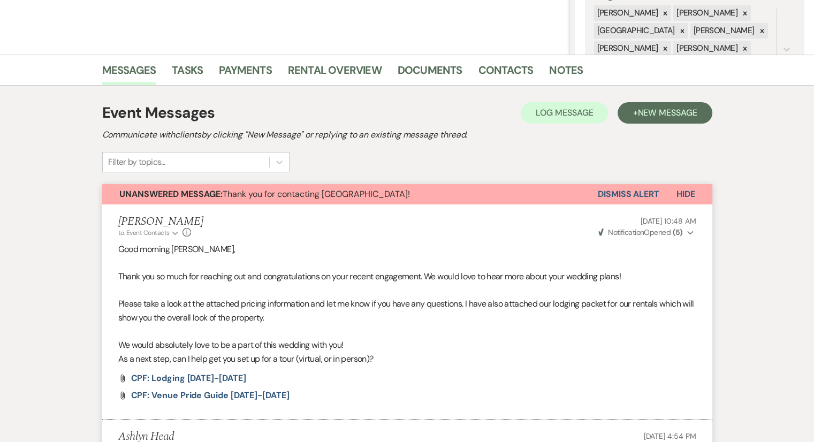
select select "2"
select select "8"
select select "5"
select select "8"
select select "5"
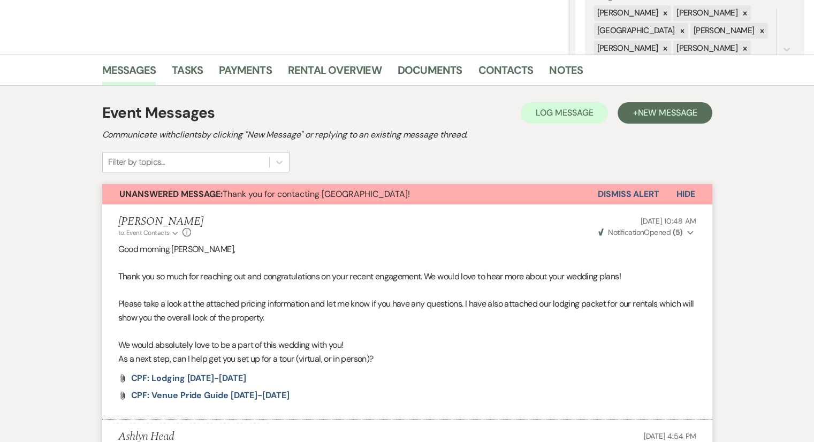
select select "8"
select select "5"
select select "8"
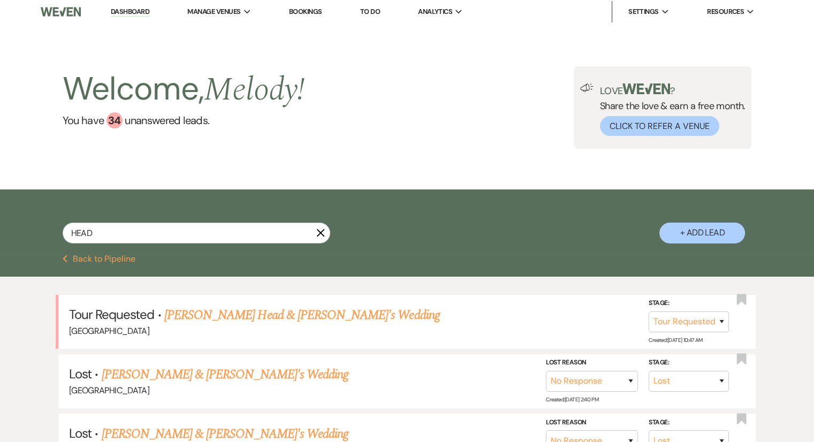
scroll to position [0, 0]
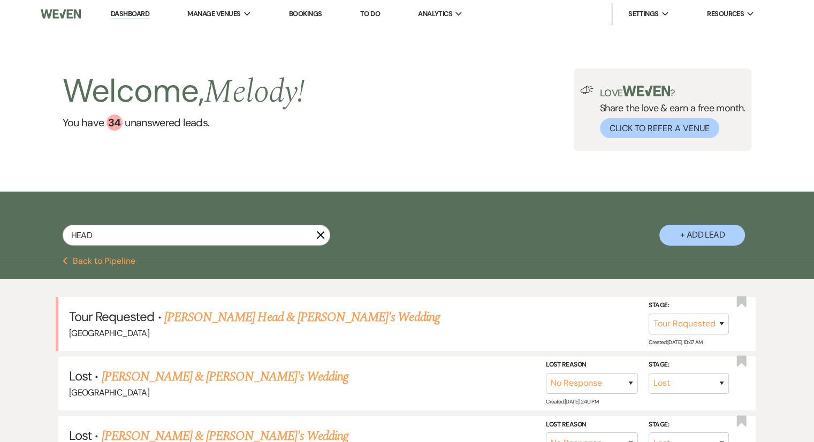
click at [125, 13] on link "Dashboard" at bounding box center [130, 14] width 39 height 10
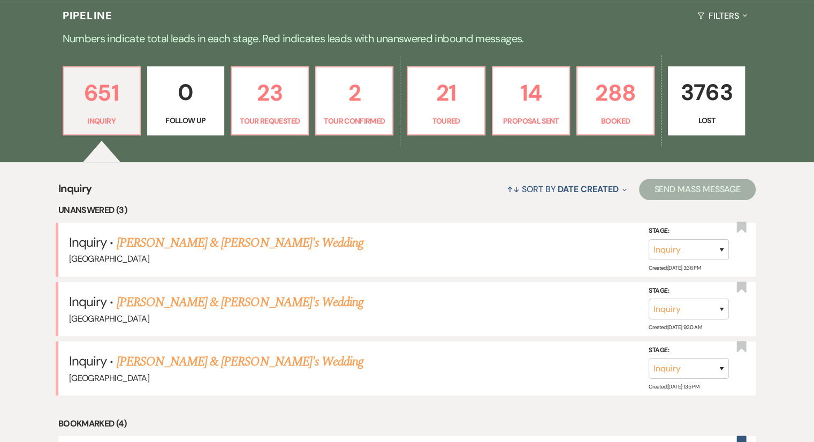
scroll to position [321, 0]
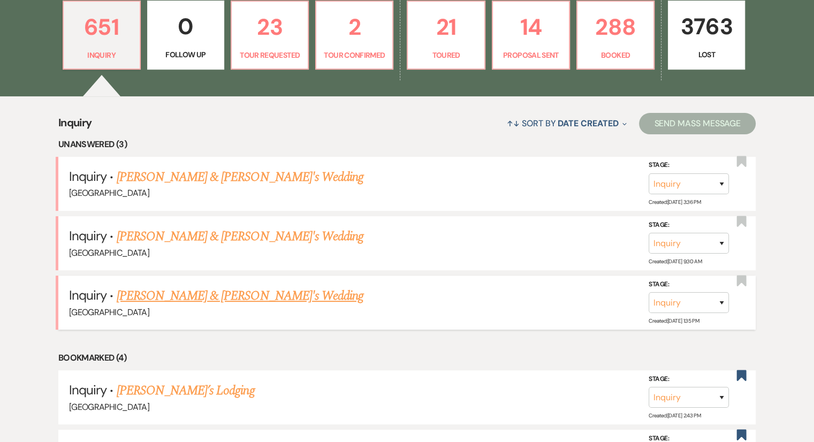
click at [184, 306] on div "[GEOGRAPHIC_DATA]" at bounding box center [407, 313] width 676 height 14
click at [191, 294] on link "[PERSON_NAME] & [PERSON_NAME]'s Wedding" at bounding box center [240, 295] width 247 height 19
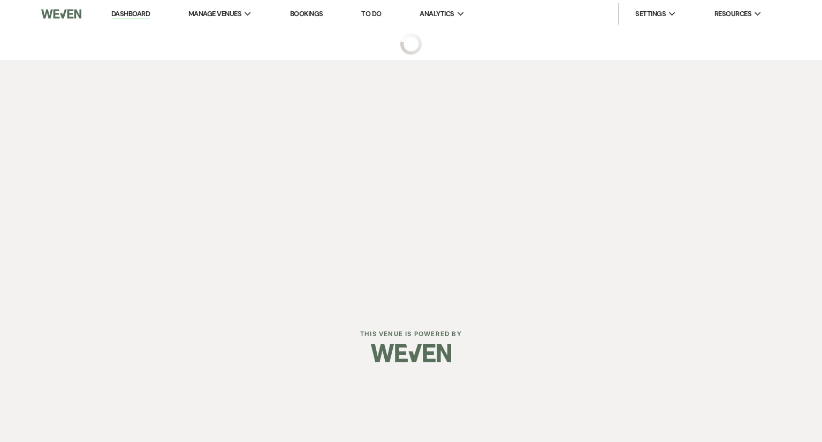
select select "6"
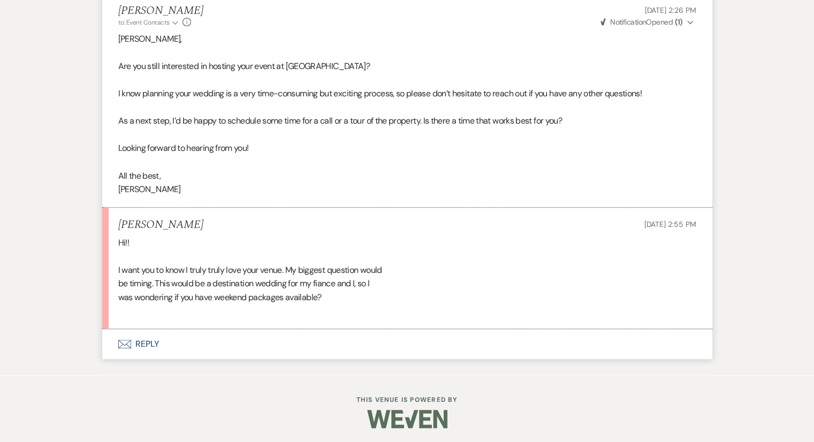
scroll to position [642, 0]
click at [225, 305] on div "Hi!! I want you to know I truly truly love your venue. My biggest question woul…" at bounding box center [407, 276] width 578 height 82
click at [149, 343] on button "Envelope Reply" at bounding box center [407, 343] width 610 height 30
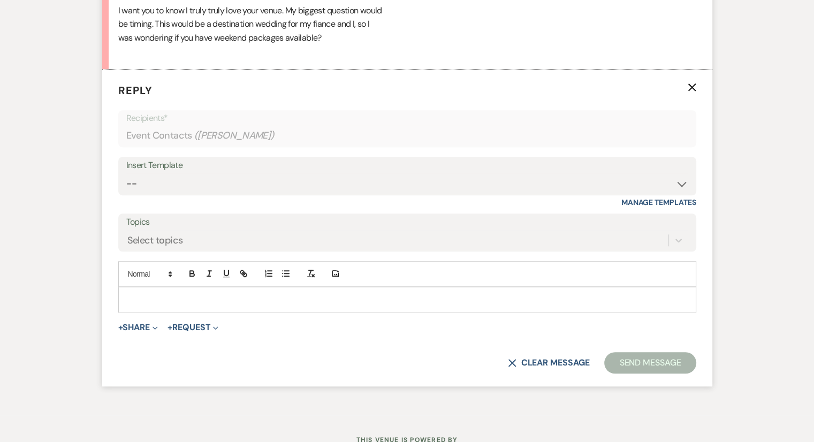
scroll to position [906, 0]
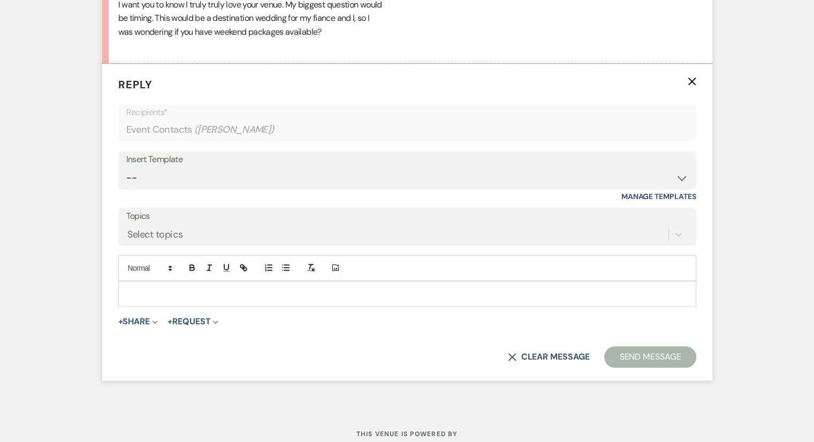
click at [158, 294] on p at bounding box center [407, 294] width 561 height 12
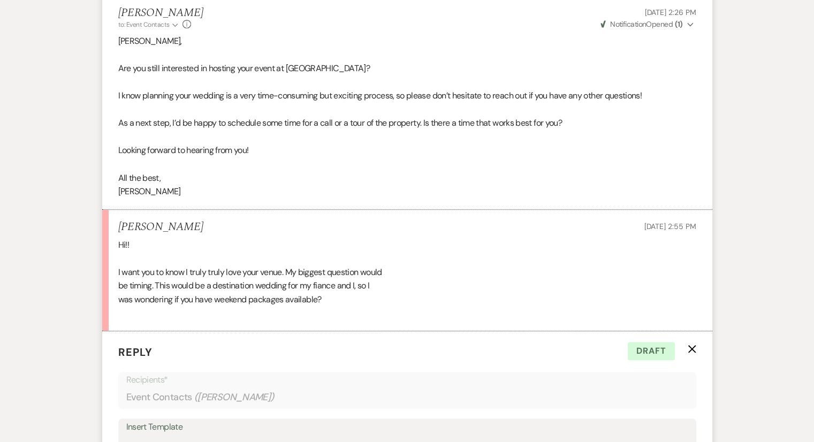
scroll to position [531, 0]
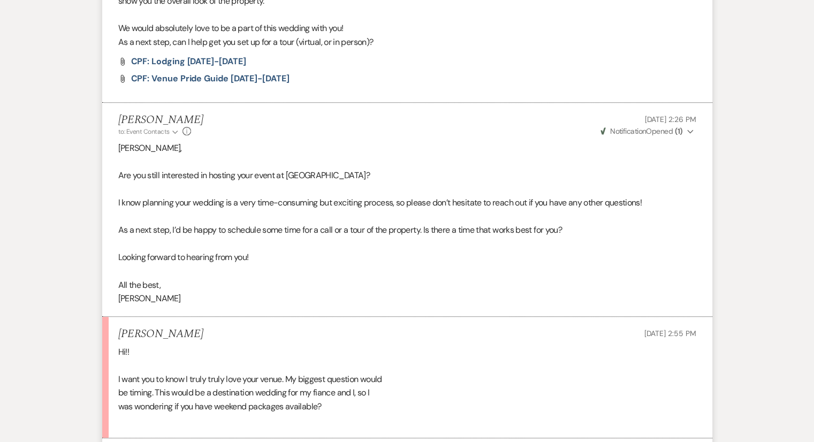
click at [214, 77] on span "CPF: Venue Pride Guide [DATE]-[DATE]" at bounding box center [210, 78] width 158 height 11
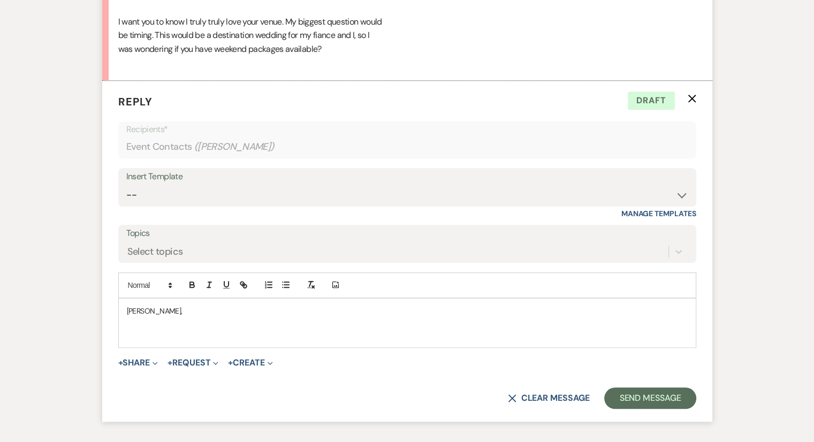
scroll to position [965, 0]
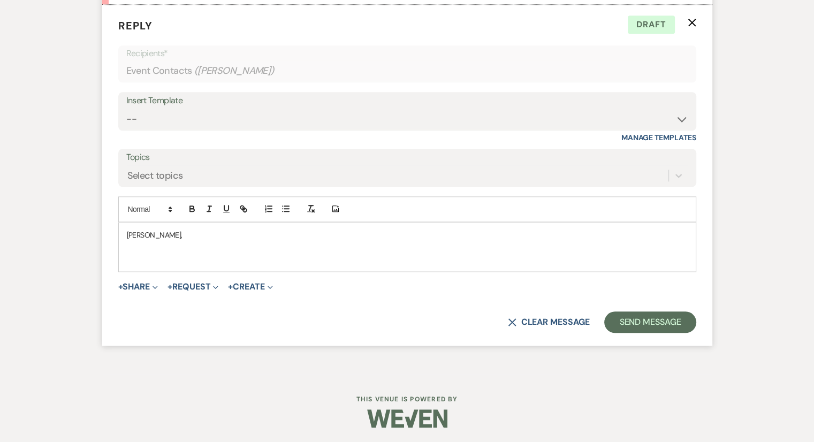
click at [170, 241] on p at bounding box center [407, 247] width 561 height 12
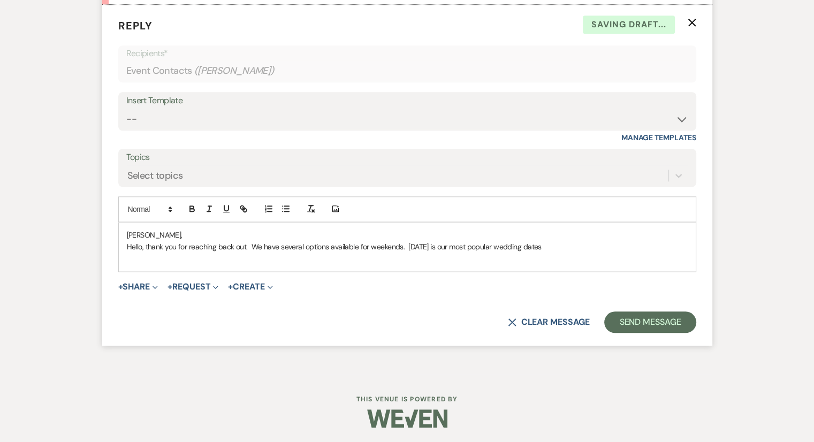
click at [433, 245] on p "Hello, thank you for reaching back out. We have several options available for w…" at bounding box center [407, 247] width 561 height 12
click at [447, 246] on p "Hello, thank you for reaching back out. We have several options available for w…" at bounding box center [407, 247] width 561 height 12
click at [576, 239] on div "[PERSON_NAME], Hello, thank you for reaching back out. We have several options …" at bounding box center [407, 247] width 577 height 49
click at [576, 241] on p "Hello, thank you for reaching back out. We have several options available for w…" at bounding box center [407, 247] width 561 height 12
click at [575, 241] on p "Hello, thank you for reaching back out. We have several options available for w…" at bounding box center [407, 247] width 561 height 12
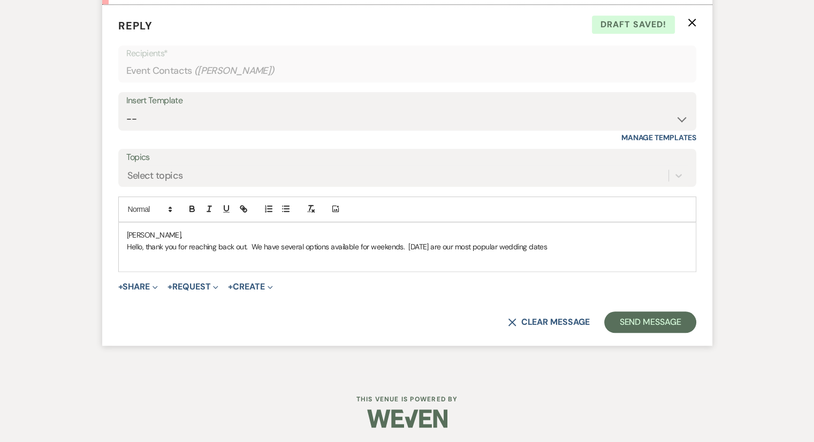
click at [571, 250] on p "Hello, thank you for reaching back out. We have several options available for w…" at bounding box center [407, 247] width 561 height 12
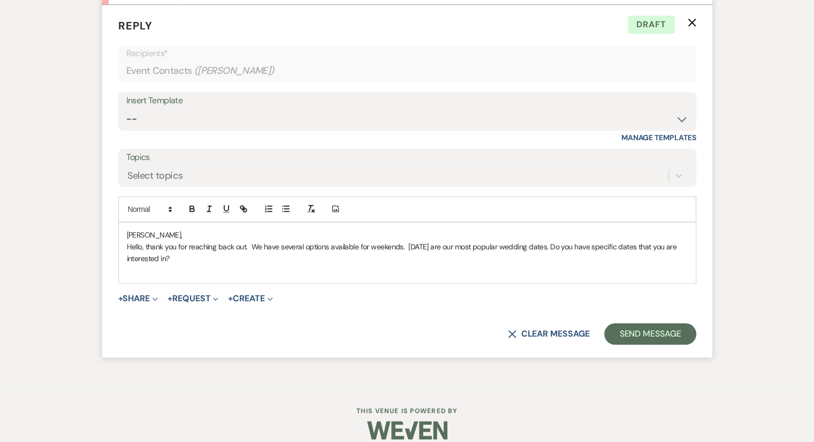
scroll to position [977, 0]
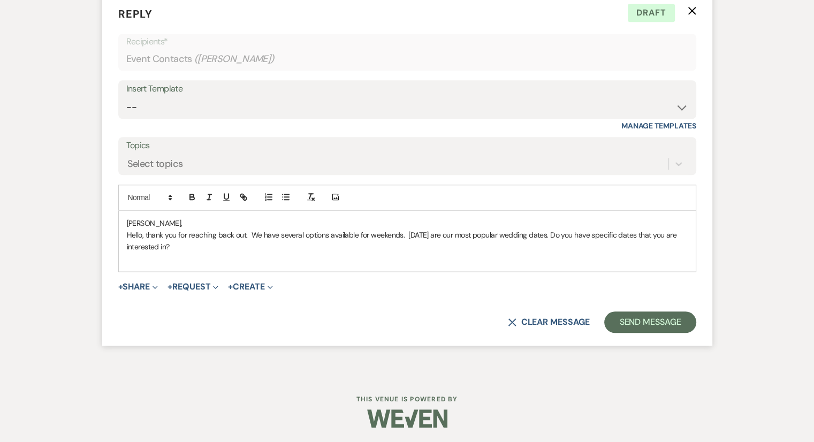
click at [180, 249] on p "Hello, thank you for reaching back out. We have several options available for w…" at bounding box center [407, 241] width 561 height 24
click at [208, 248] on p "Hello, thank you for reaching back out. We have several options available for w…" at bounding box center [407, 241] width 561 height 24
click at [207, 248] on p "Hello, thank you for reaching back out. We have several options available for w…" at bounding box center [407, 241] width 561 height 24
click at [205, 247] on p "Hello, thank you for reaching back out. We have several options available for w…" at bounding box center [407, 241] width 561 height 24
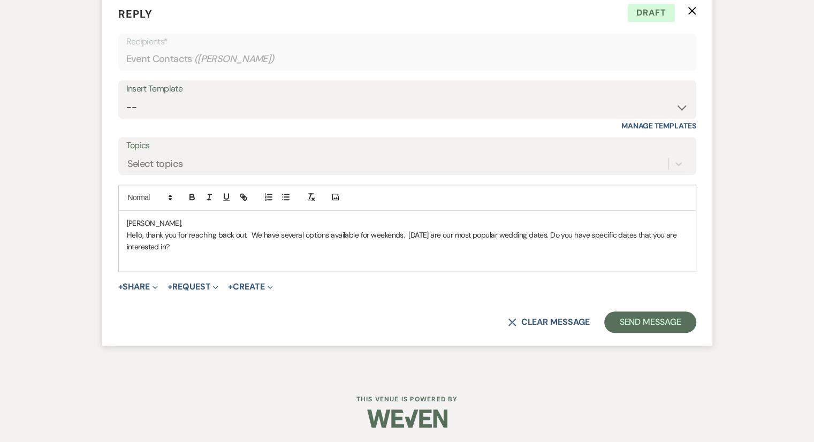
click at [193, 253] on p at bounding box center [407, 259] width 561 height 12
click at [156, 220] on p "[PERSON_NAME]," at bounding box center [407, 223] width 561 height 12
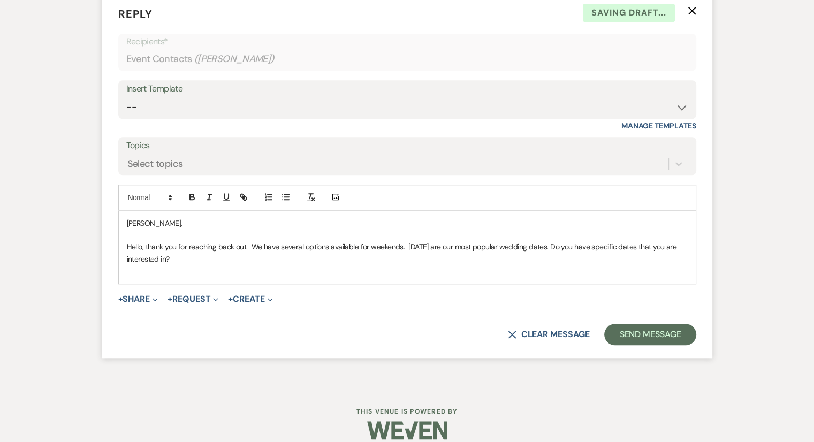
click at [188, 253] on p "Hello, thank you for reaching back out. We have several options available for w…" at bounding box center [407, 253] width 561 height 24
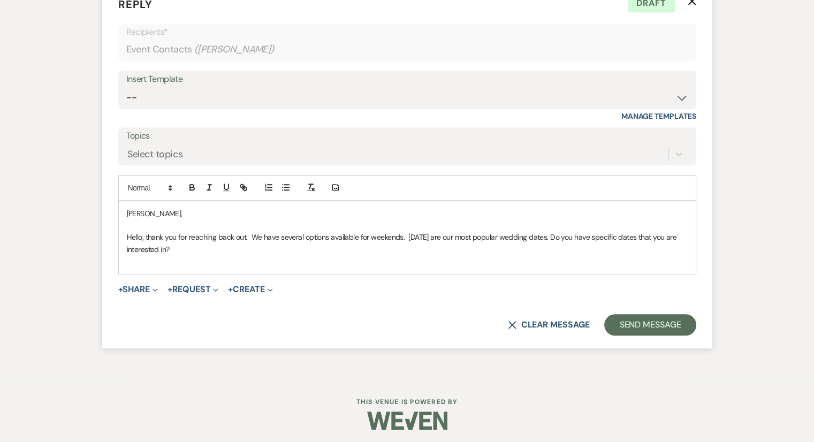
scroll to position [989, 0]
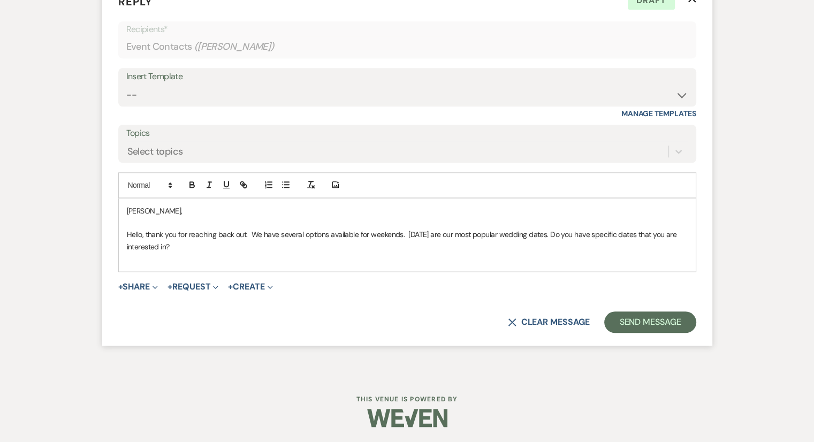
click at [189, 247] on p "Hello, thank you for reaching back out. We have several options available for w…" at bounding box center [407, 241] width 561 height 24
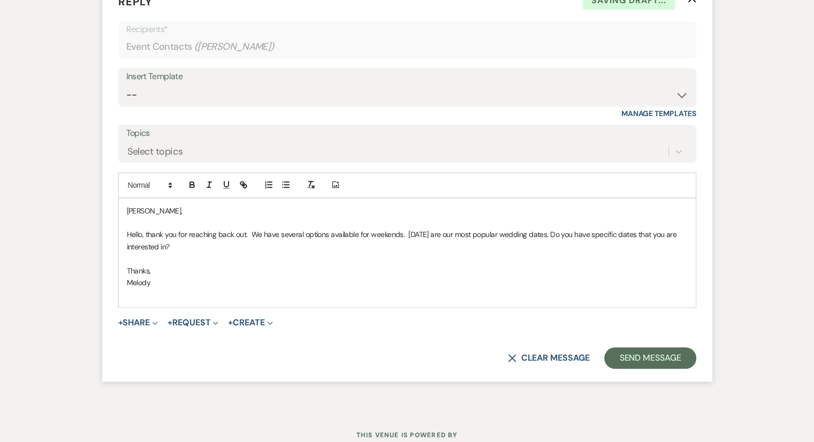
click at [413, 267] on p "Thanks," at bounding box center [407, 271] width 561 height 12
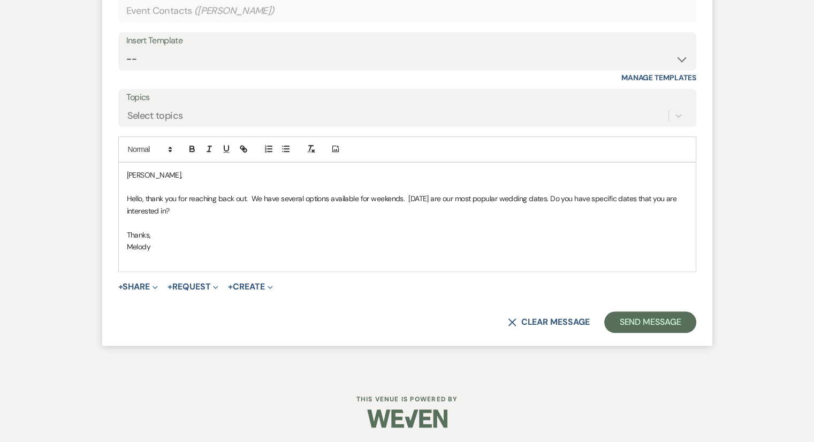
click at [255, 221] on p at bounding box center [407, 223] width 561 height 12
click at [646, 325] on button "Send Message" at bounding box center [650, 322] width 92 height 21
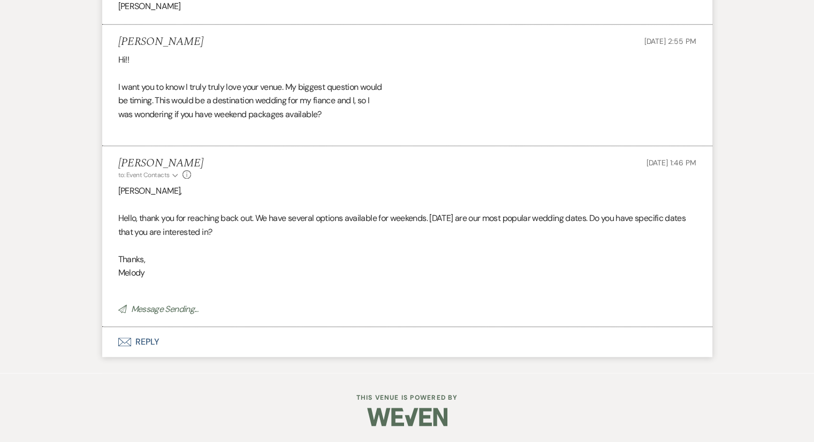
scroll to position [822, 0]
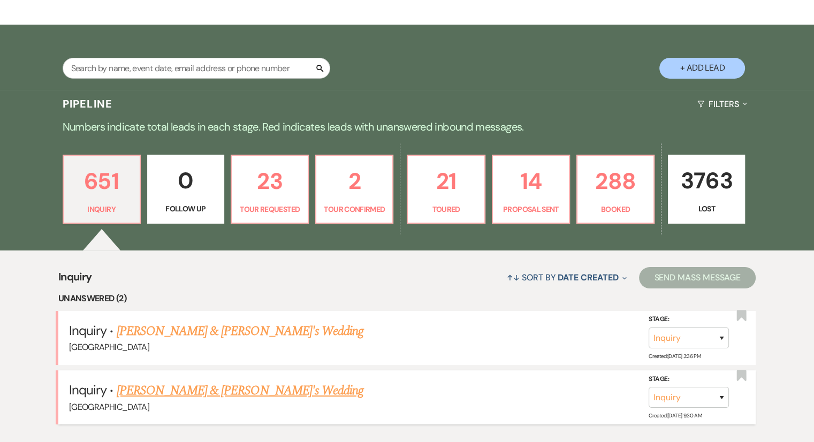
scroll to position [268, 0]
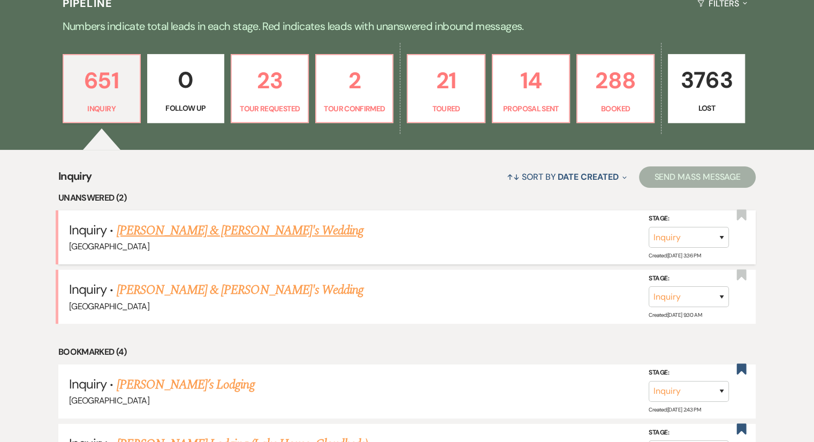
click at [184, 225] on link "[PERSON_NAME] & [PERSON_NAME]'s Wedding" at bounding box center [240, 230] width 247 height 19
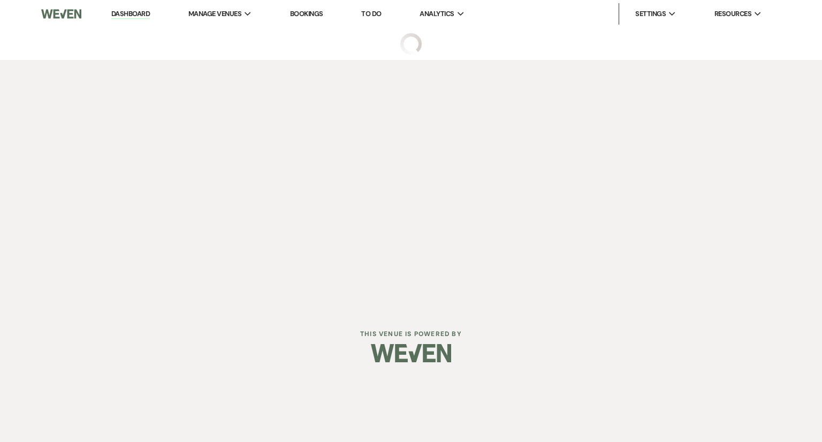
select select "6"
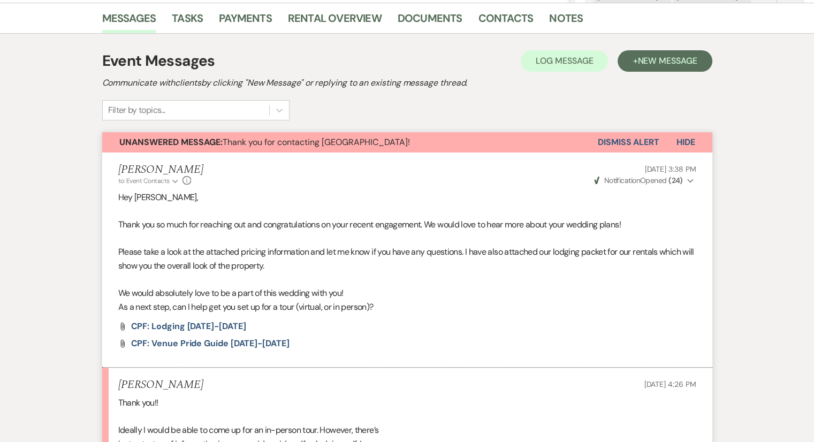
scroll to position [127, 0]
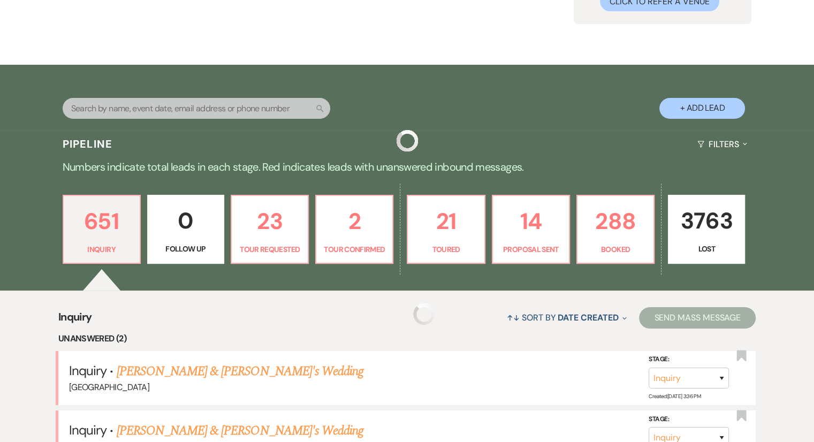
scroll to position [268, 0]
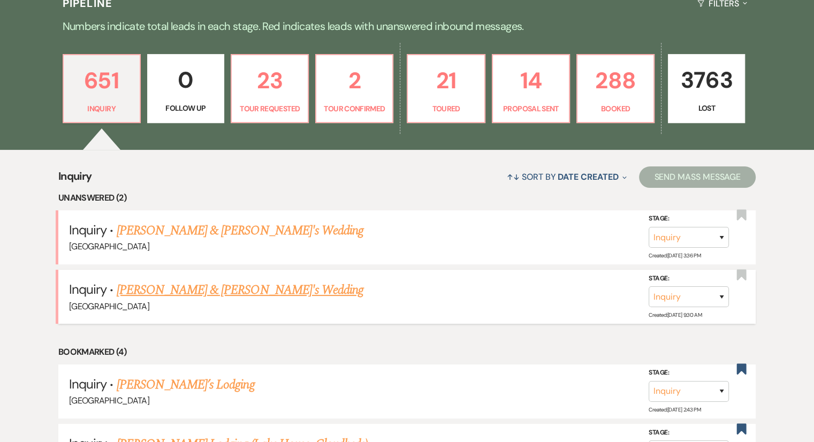
click at [241, 292] on link "[PERSON_NAME] & [PERSON_NAME]'s Wedding" at bounding box center [240, 290] width 247 height 19
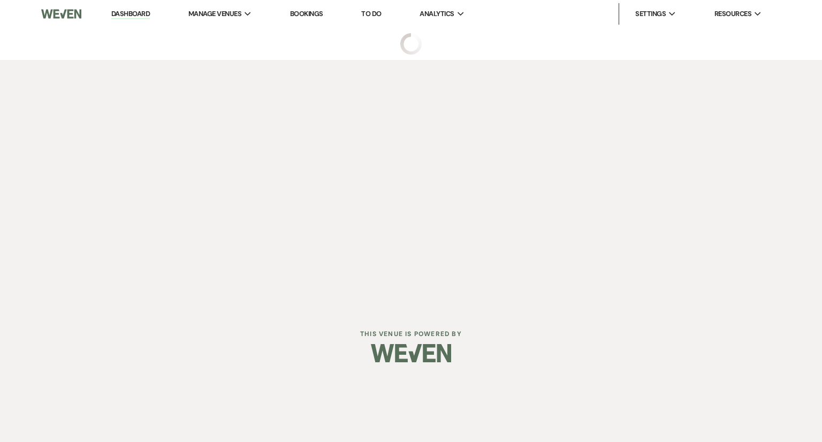
select select "6"
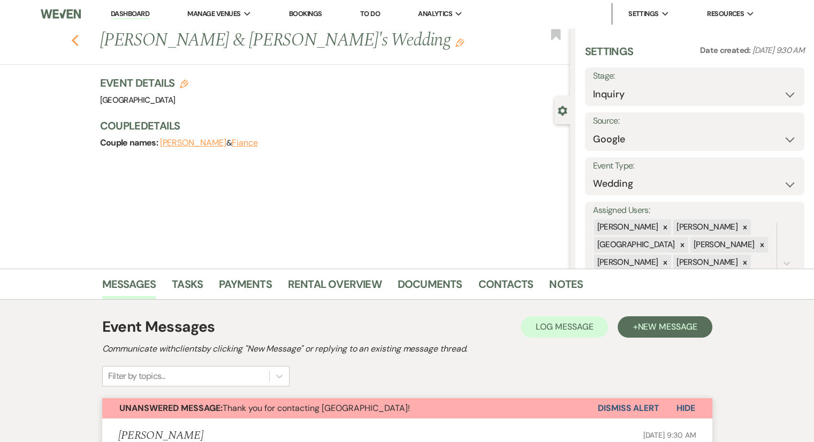
click at [75, 41] on icon "Previous" at bounding box center [75, 40] width 8 height 13
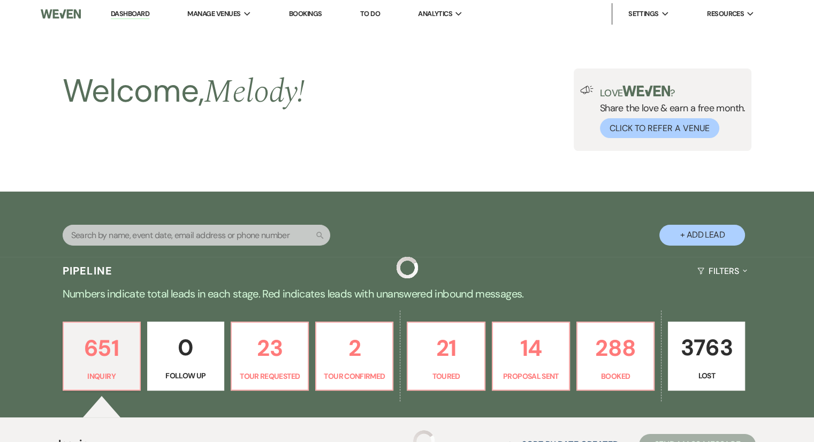
scroll to position [268, 0]
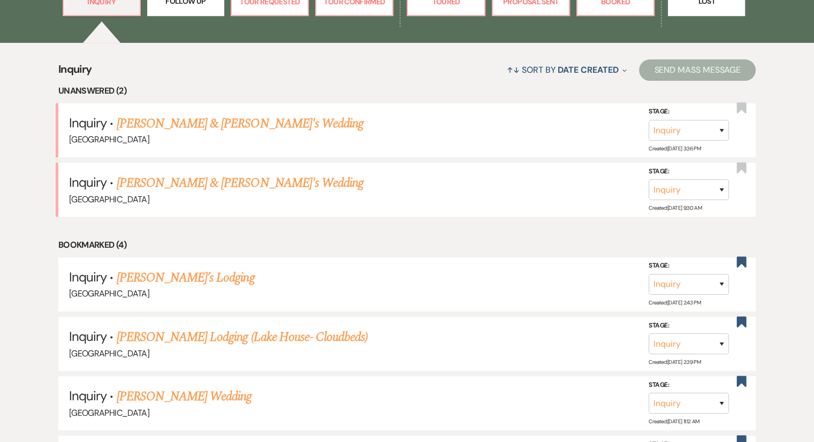
scroll to position [214, 0]
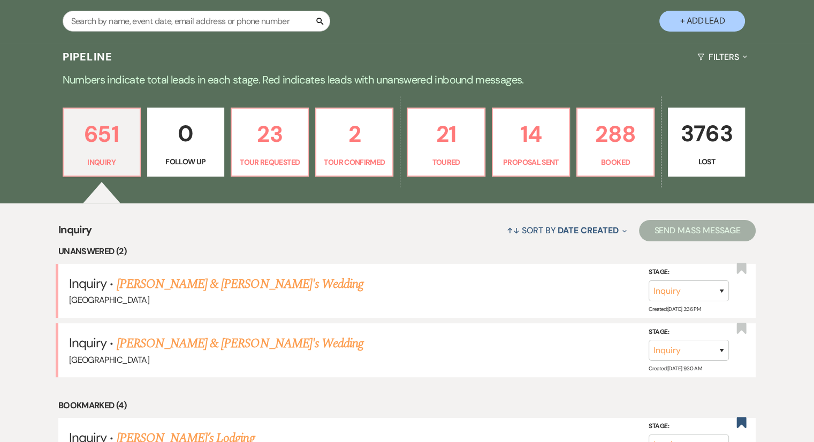
click at [35, 185] on div "651 Inquiry 0 Follow Up 23 Tour Requested 2 Tour Confirmed 21 Toured 14 Proposa…" at bounding box center [407, 149] width 771 height 109
click at [263, 161] on p "Tour Requested" at bounding box center [269, 162] width 63 height 12
select select "2"
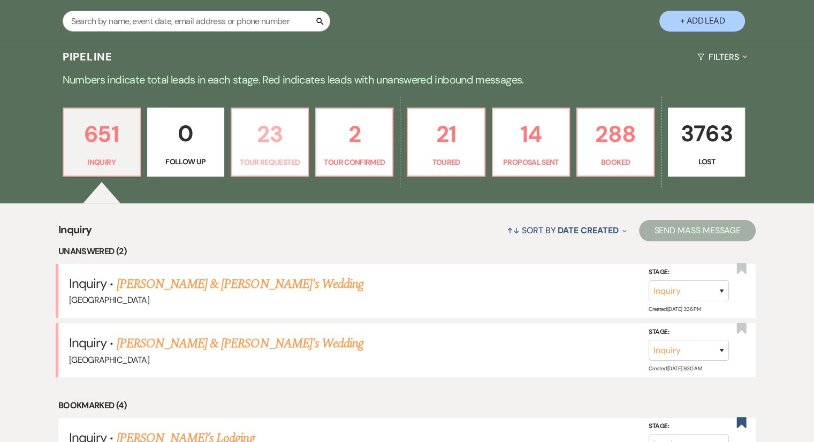
select select "2"
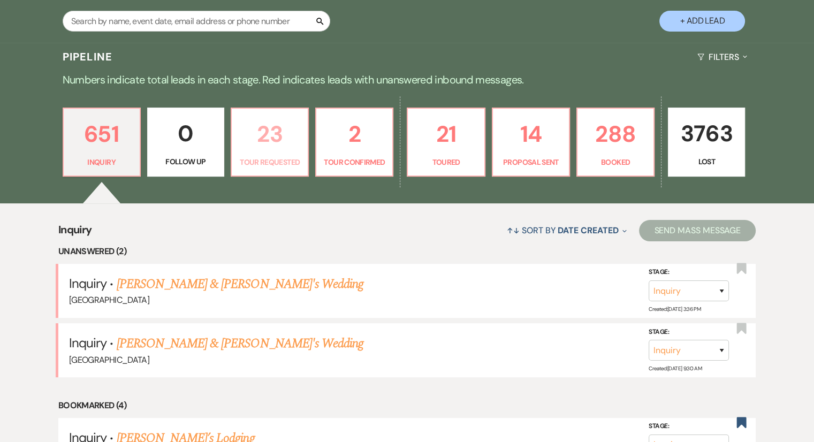
select select "2"
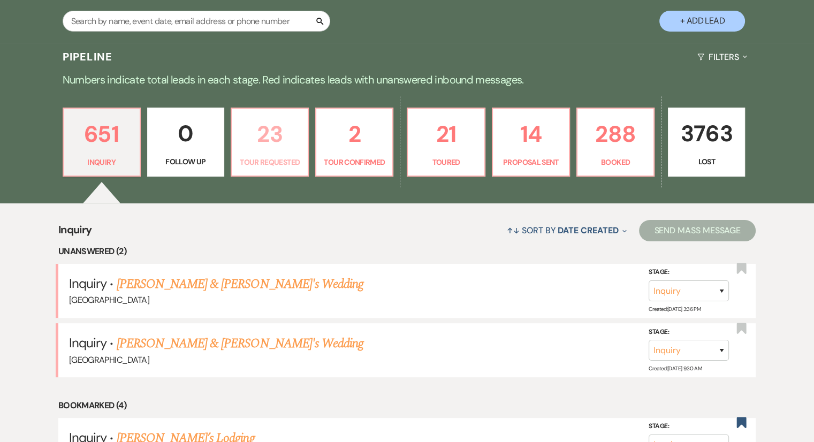
select select "2"
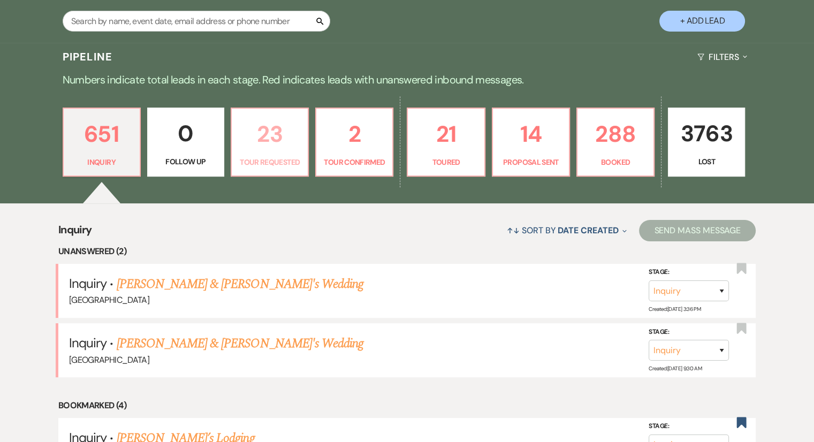
select select "2"
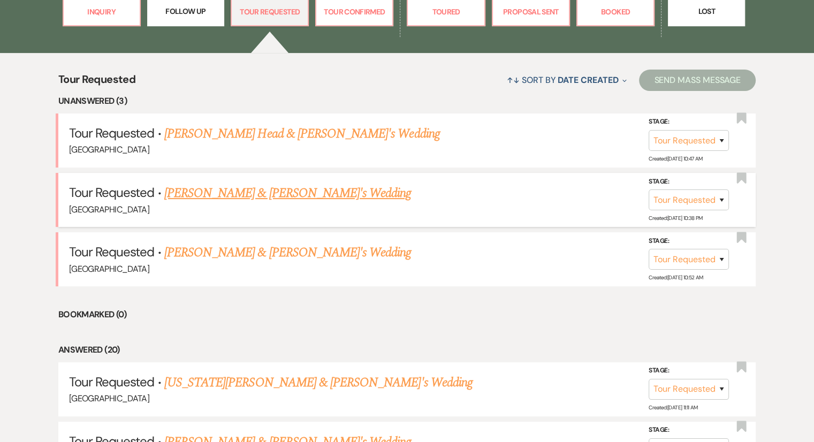
scroll to position [375, 0]
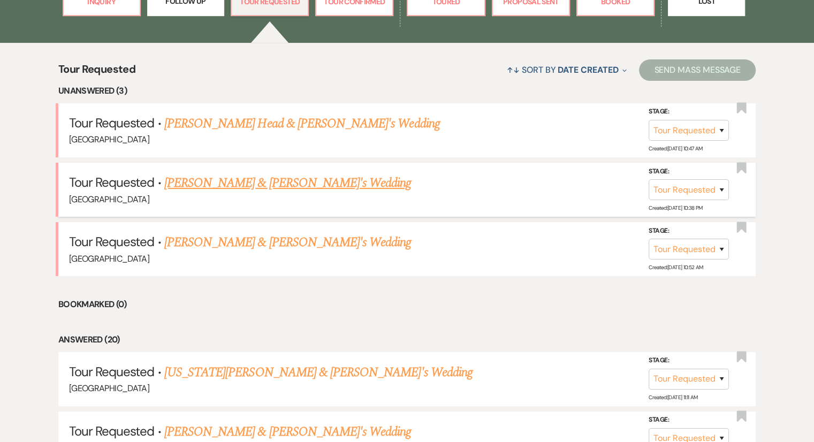
click at [198, 183] on link "[PERSON_NAME] & [PERSON_NAME]'s Wedding" at bounding box center [287, 182] width 247 height 19
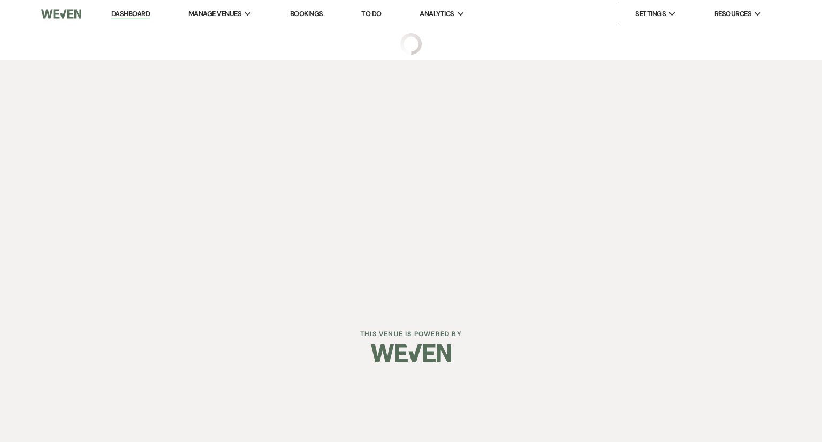
select select "2"
select select "6"
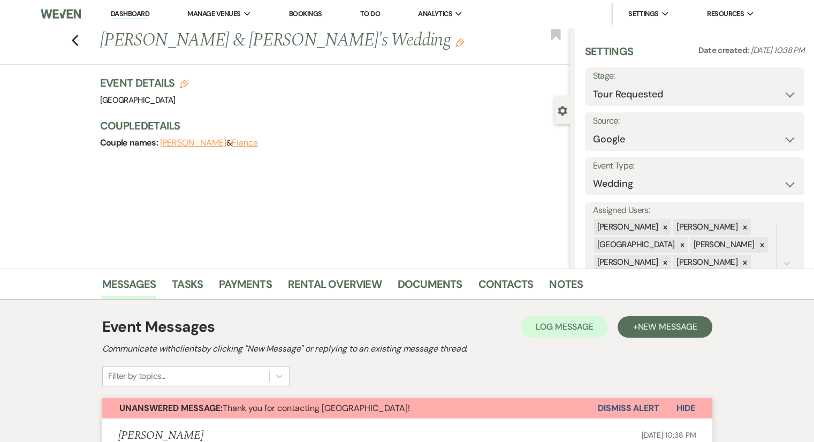
click at [311, 165] on div "Previous [PERSON_NAME] & [PERSON_NAME]'s Wedding Edit Bookmark Gear Settings Se…" at bounding box center [285, 148] width 570 height 241
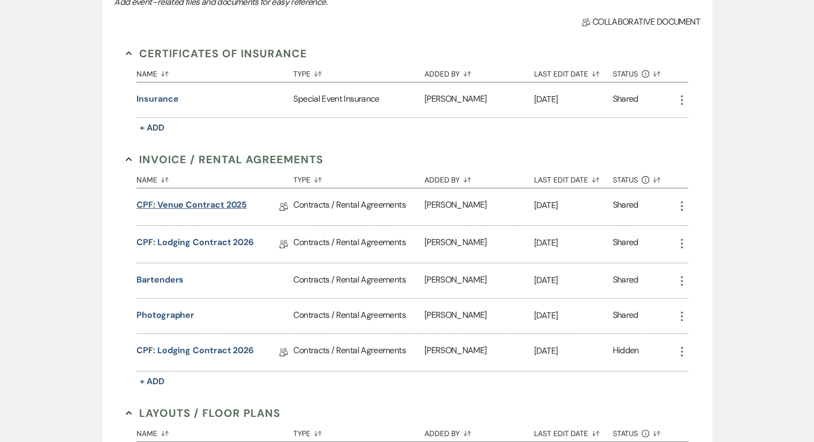
click at [228, 206] on link "CPF: Venue Contract 2025" at bounding box center [192, 207] width 110 height 17
